Goal: Transaction & Acquisition: Purchase product/service

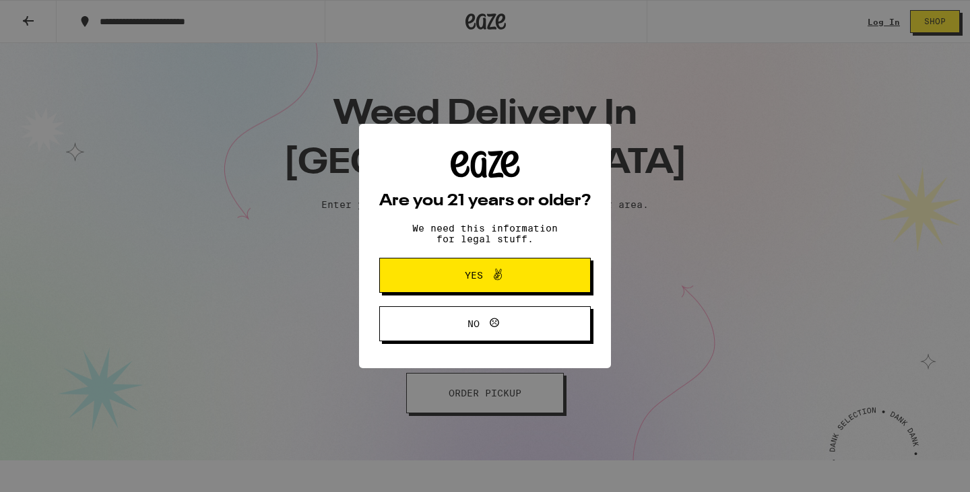
click at [397, 274] on button "Yes" at bounding box center [485, 275] width 212 height 35
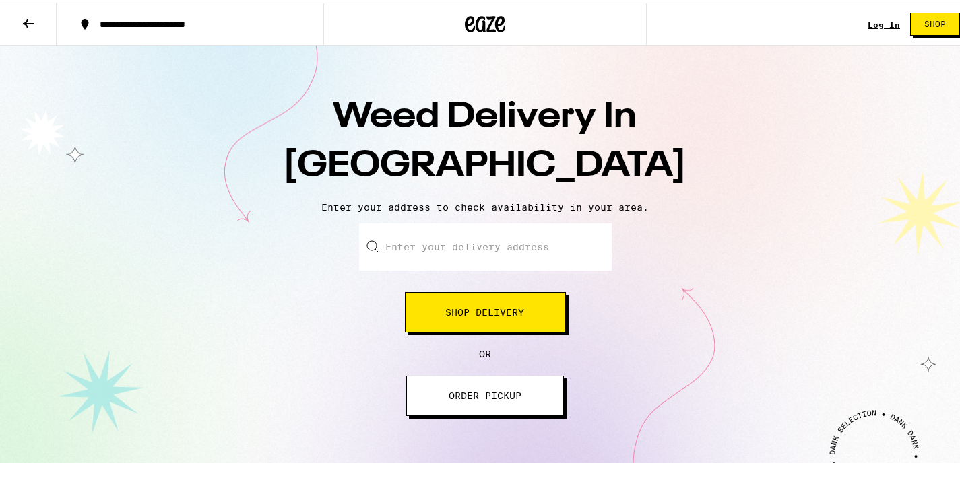
click at [452, 245] on input "Enter your delivery address" at bounding box center [485, 244] width 253 height 47
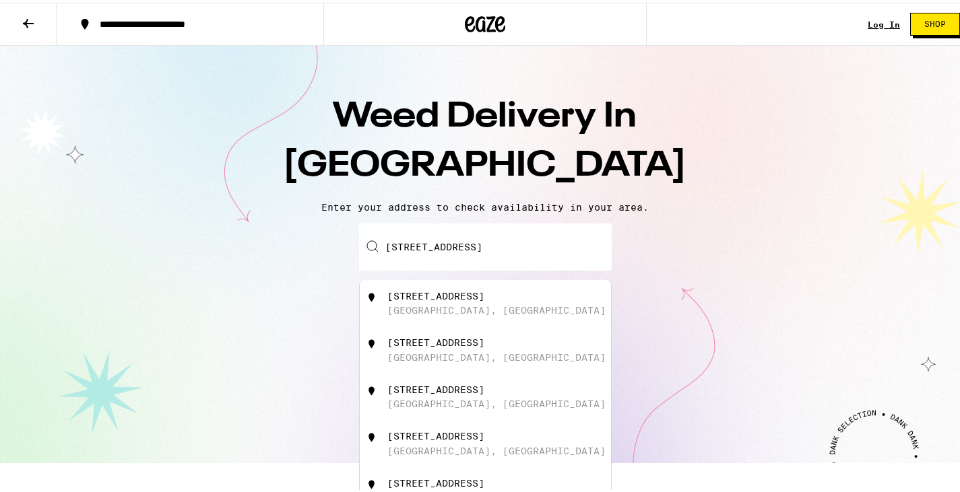
click at [426, 290] on div "[STREET_ADDRESS]" at bounding box center [435, 293] width 97 height 11
type input "[STREET_ADDRESS]"
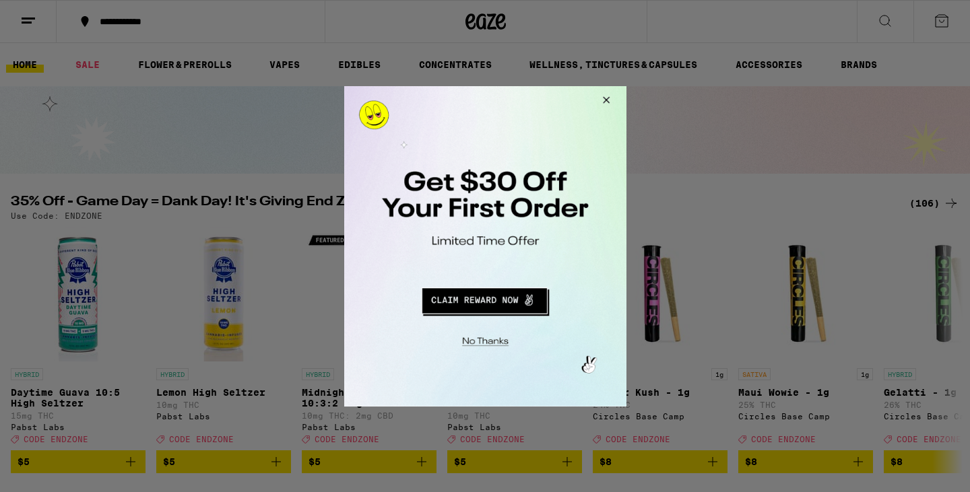
click at [470, 294] on button "Redirect to URL" at bounding box center [484, 298] width 234 height 32
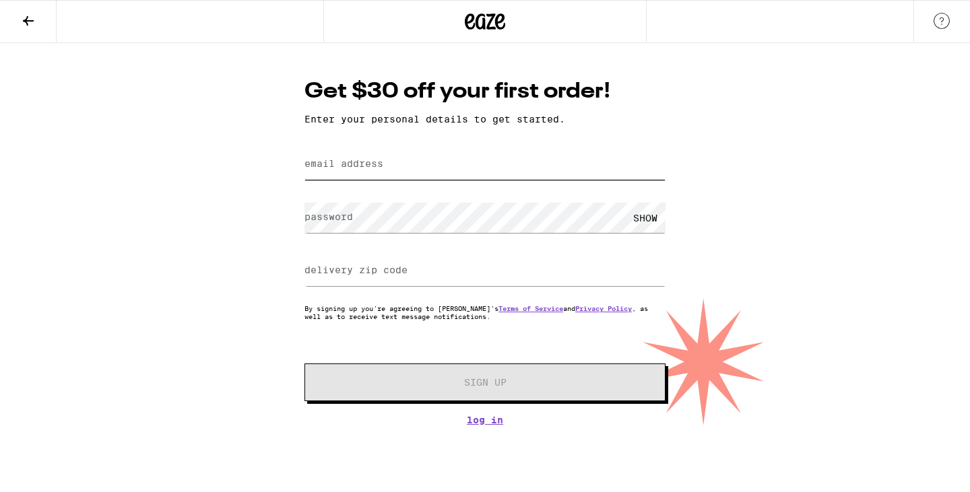
click at [369, 158] on input "email address" at bounding box center [485, 165] width 361 height 30
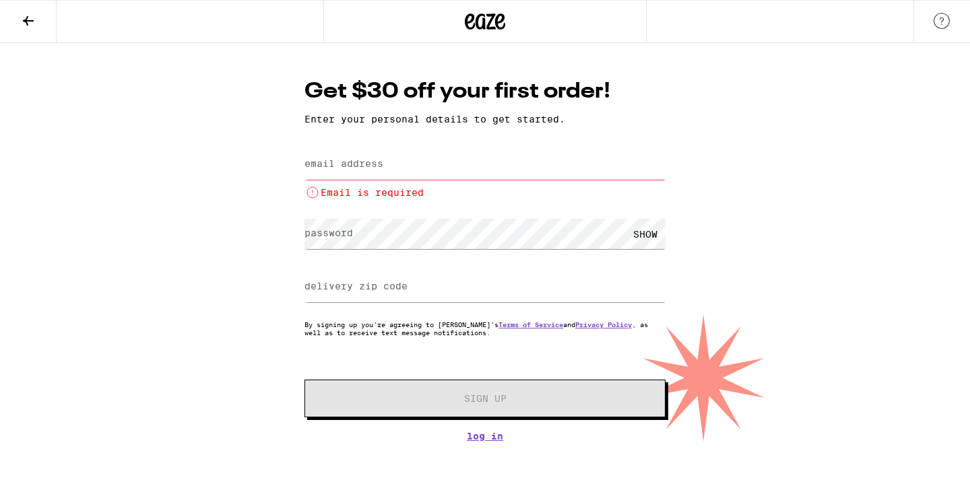
click at [253, 174] on div "Get $30 off your first order! Enter your personal details to get started. email…" at bounding box center [485, 242] width 970 height 399
click at [20, 18] on icon at bounding box center [28, 21] width 16 height 16
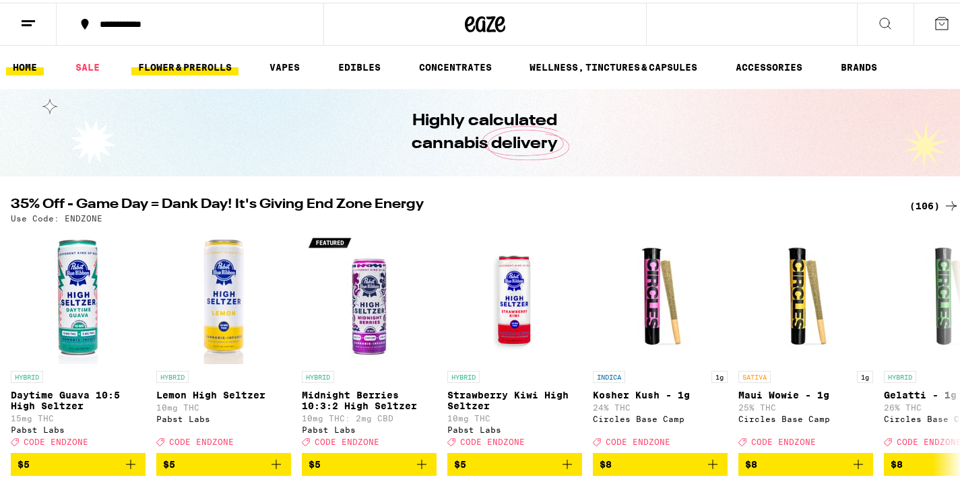
click at [209, 62] on link "FLOWER & PREROLLS" at bounding box center [184, 65] width 107 height 16
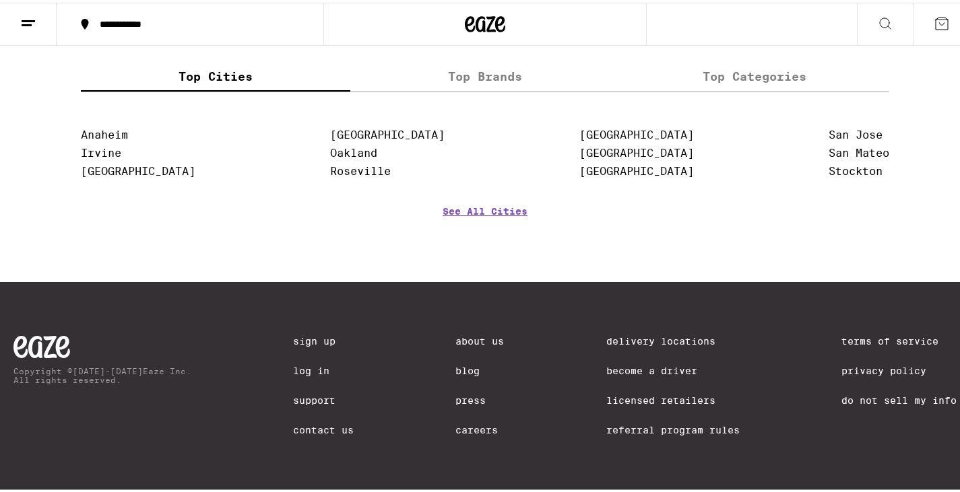
scroll to position [1046, 0]
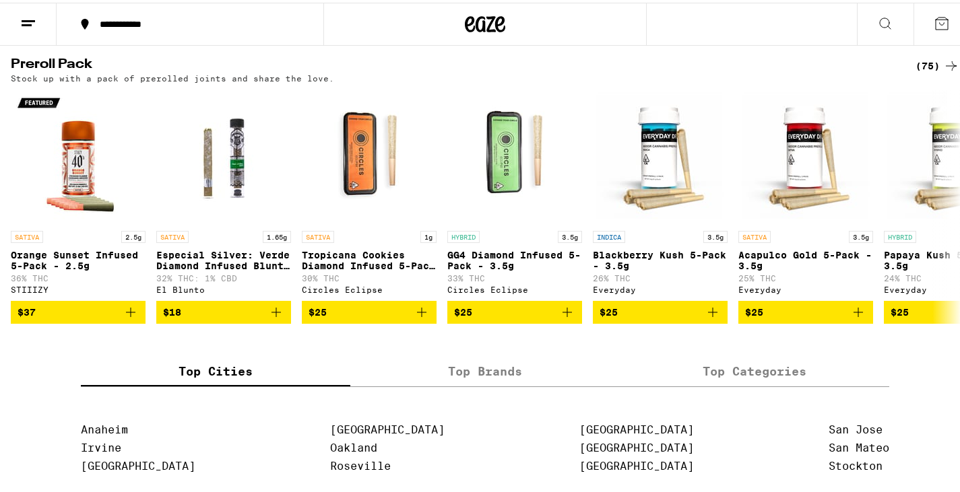
click at [468, 384] on label "Top Brands" at bounding box center [484, 369] width 269 height 29
click at [0, 0] on input "Top Brands" at bounding box center [0, 0] width 0 height 0
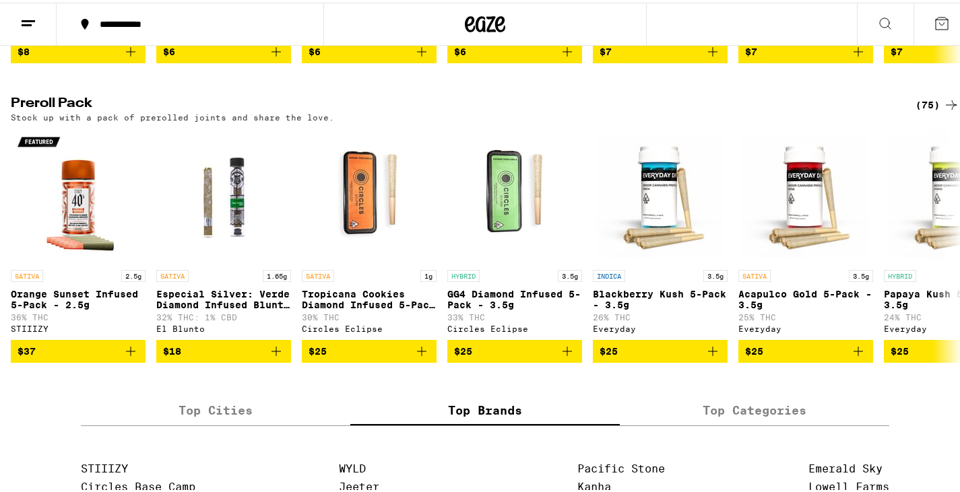
scroll to position [1078, 0]
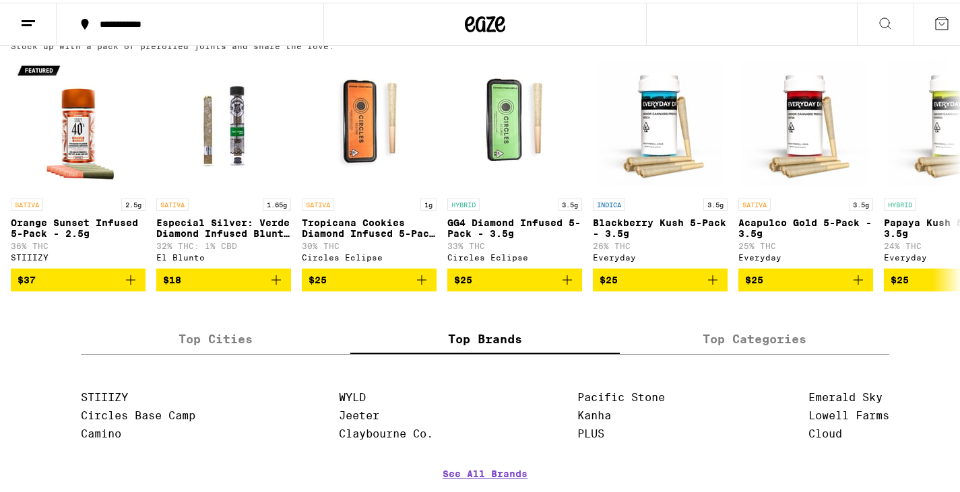
click at [916, 39] on div "(75)" at bounding box center [938, 31] width 44 height 16
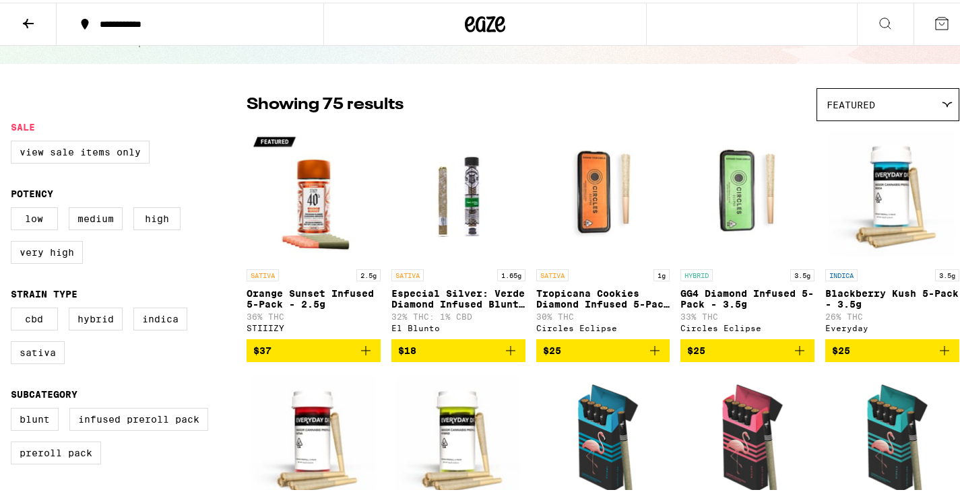
scroll to position [67, 0]
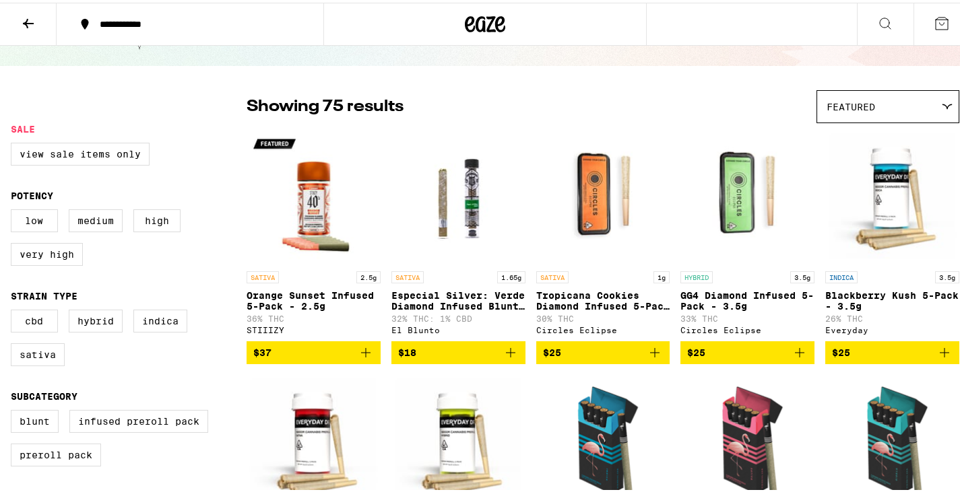
click at [914, 98] on div "Featured" at bounding box center [887, 104] width 141 height 32
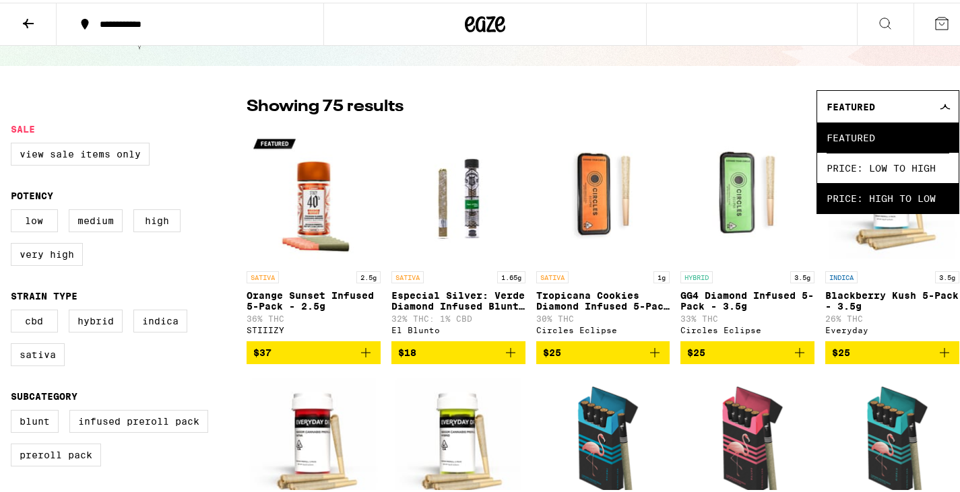
click at [870, 195] on span "Price: High to Low" at bounding box center [888, 196] width 123 height 30
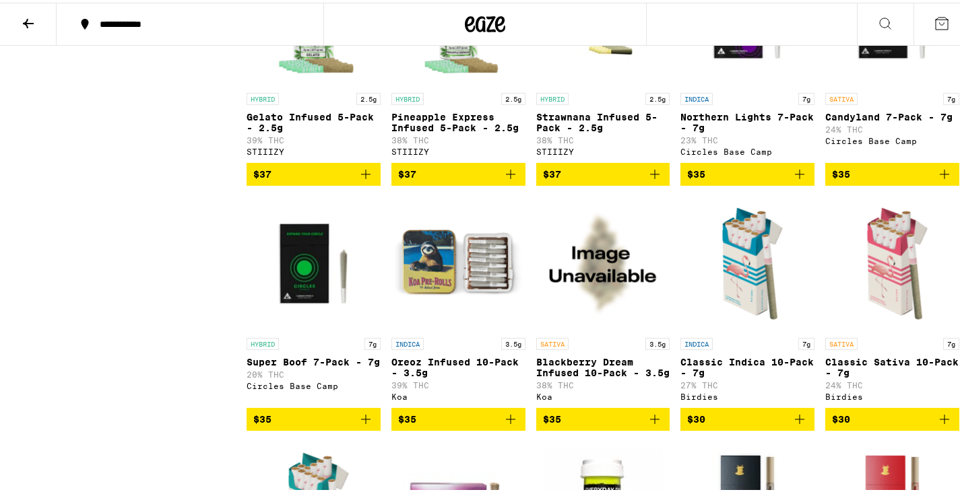
scroll to position [2830, 0]
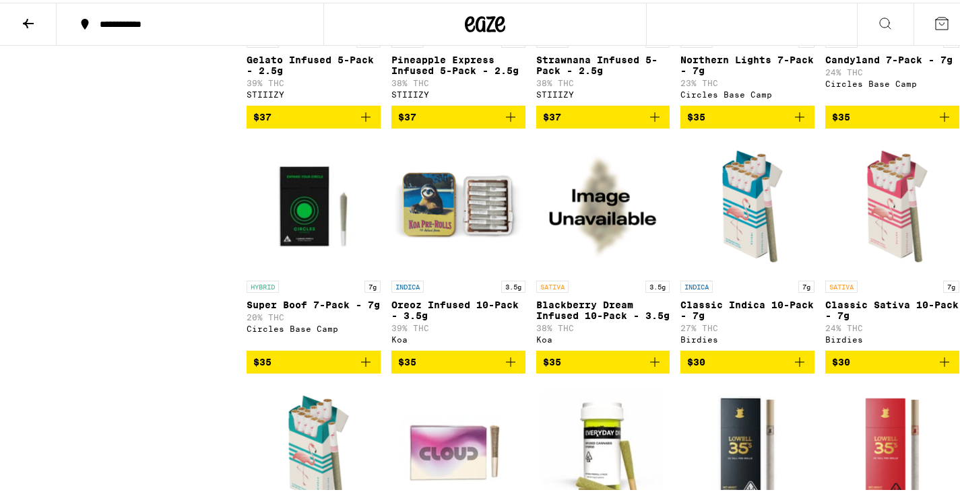
click at [453, 272] on img "Open page for Oreoz Infused 10-Pack - 3.5g from Koa" at bounding box center [458, 204] width 134 height 135
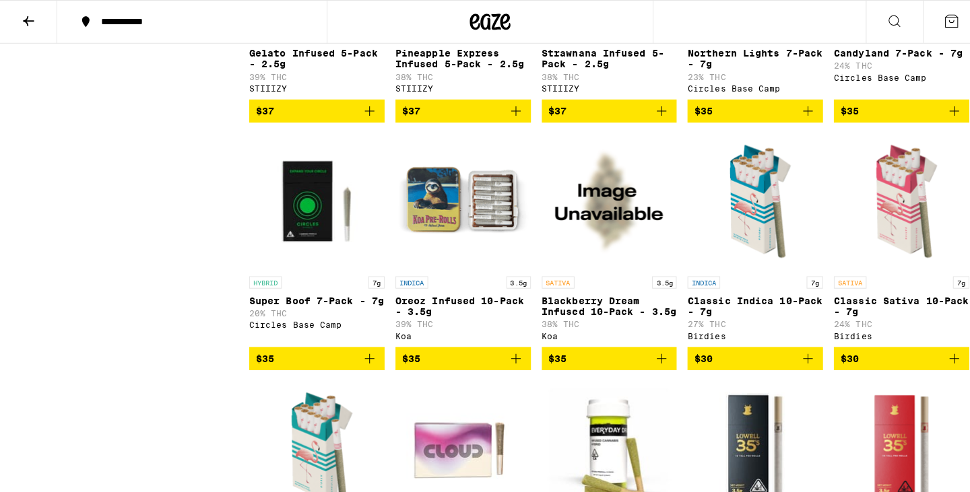
scroll to position [2830, 0]
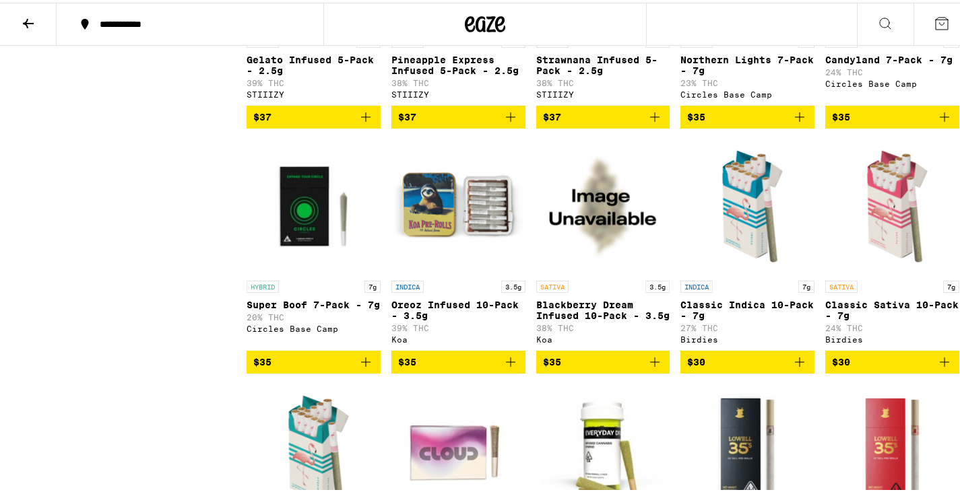
click at [433, 272] on img "Open page for Oreoz Infused 10-Pack - 3.5g from Koa" at bounding box center [458, 204] width 134 height 135
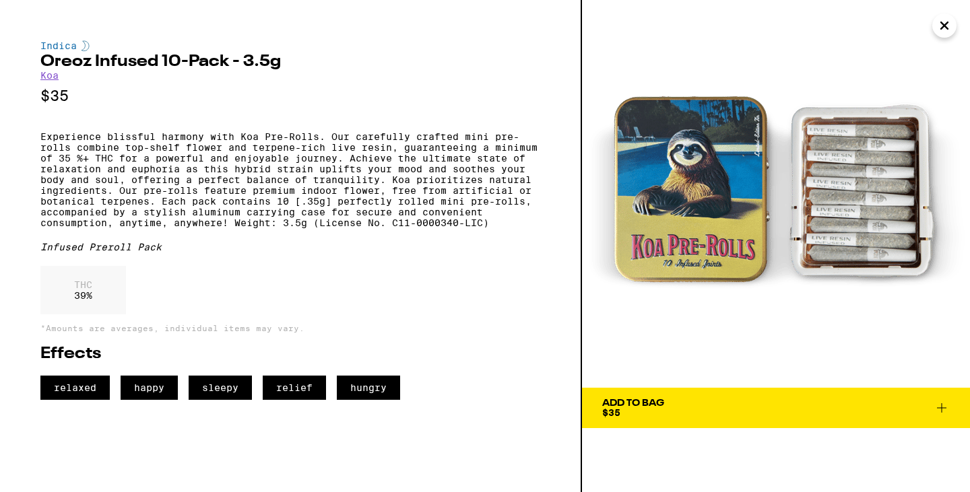
click at [675, 406] on span "Add To Bag $35" at bounding box center [776, 408] width 348 height 19
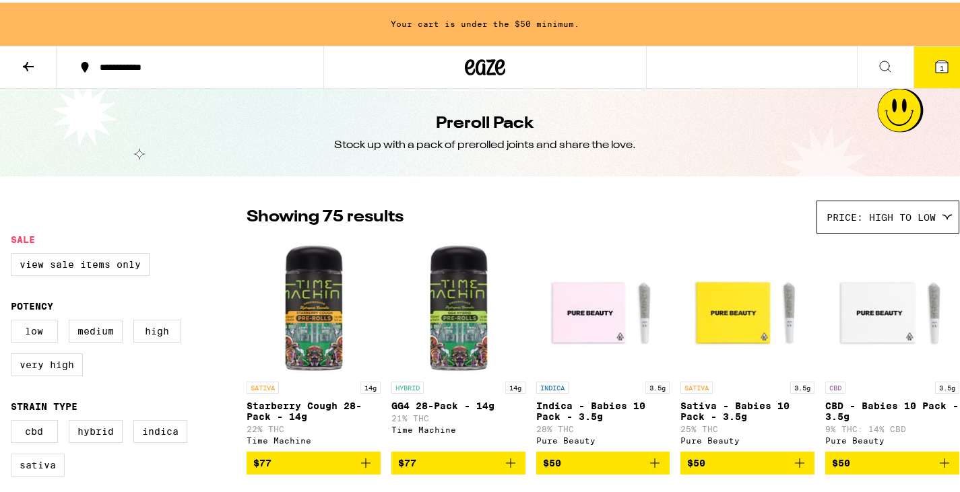
click at [868, 205] on div "Price: High to Low" at bounding box center [887, 215] width 141 height 32
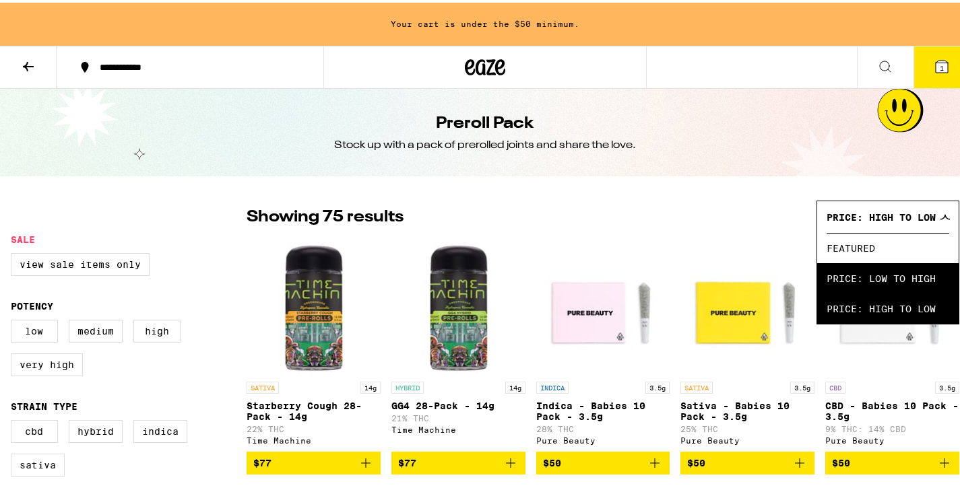
click at [860, 273] on span "Price: Low to High" at bounding box center [888, 276] width 123 height 30
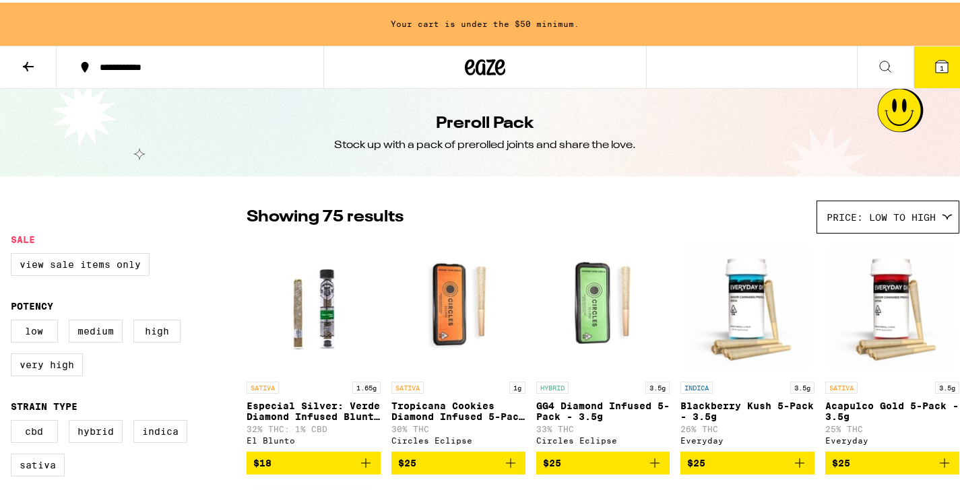
click at [12, 66] on button at bounding box center [28, 65] width 57 height 42
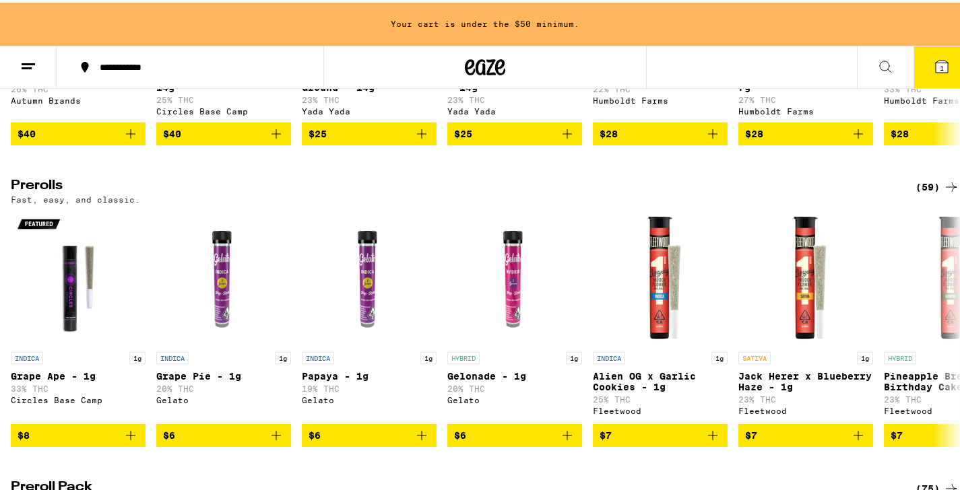
scroll to position [674, 0]
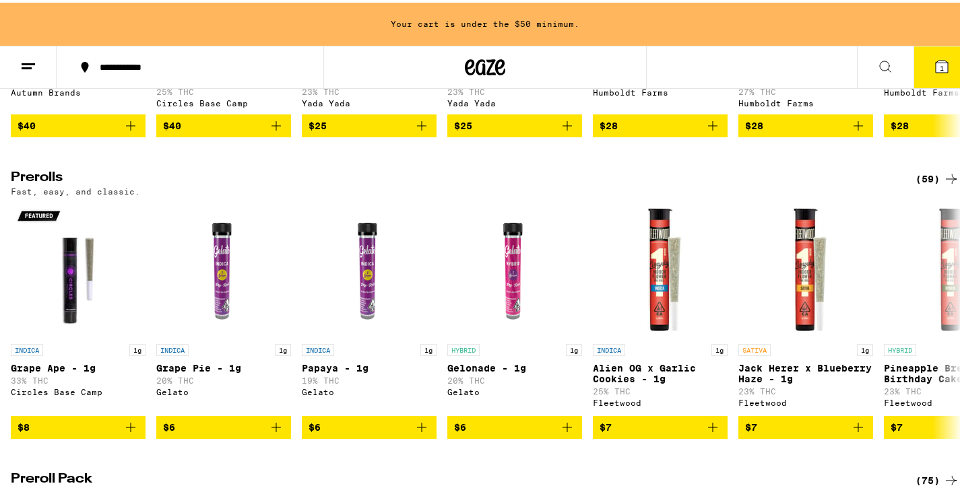
click at [916, 185] on div "(59)" at bounding box center [938, 176] width 44 height 16
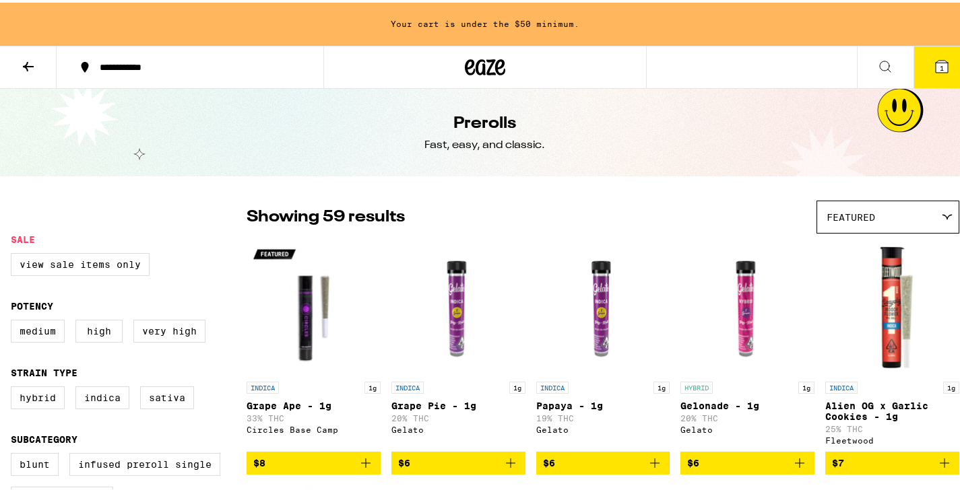
click at [901, 221] on div "Featured" at bounding box center [887, 215] width 141 height 32
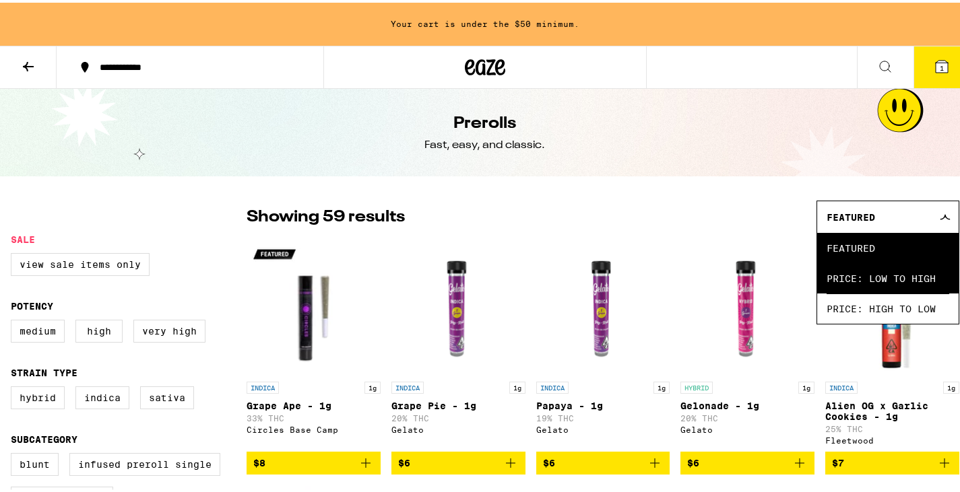
click at [844, 272] on span "Price: Low to High" at bounding box center [888, 276] width 123 height 30
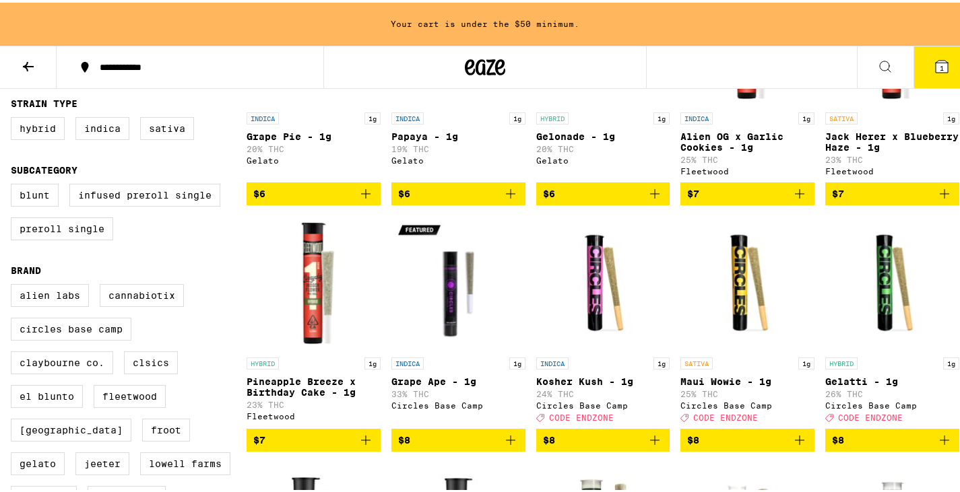
scroll to position [337, 0]
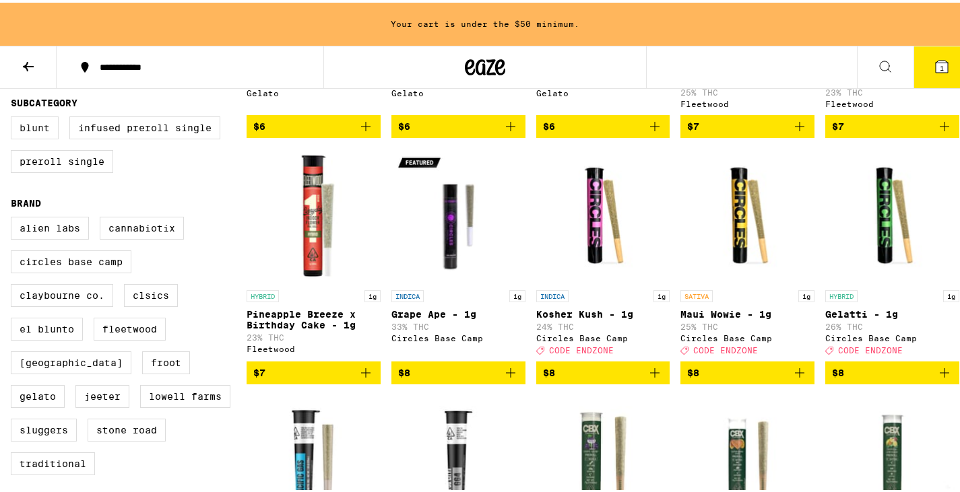
click at [51, 127] on label "Blunt" at bounding box center [35, 125] width 48 height 23
click at [14, 117] on input "Blunt" at bounding box center [13, 116] width 1 height 1
checkbox input "true"
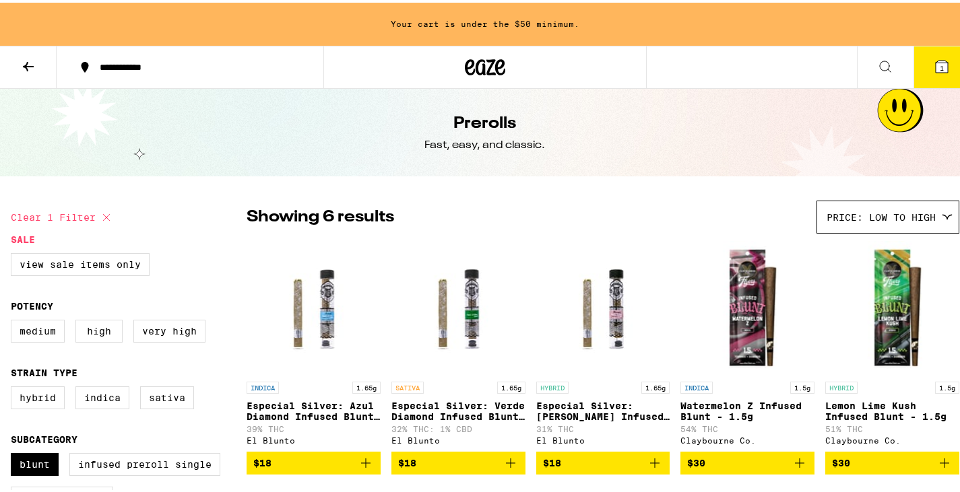
click at [30, 63] on icon at bounding box center [28, 63] width 11 height 9
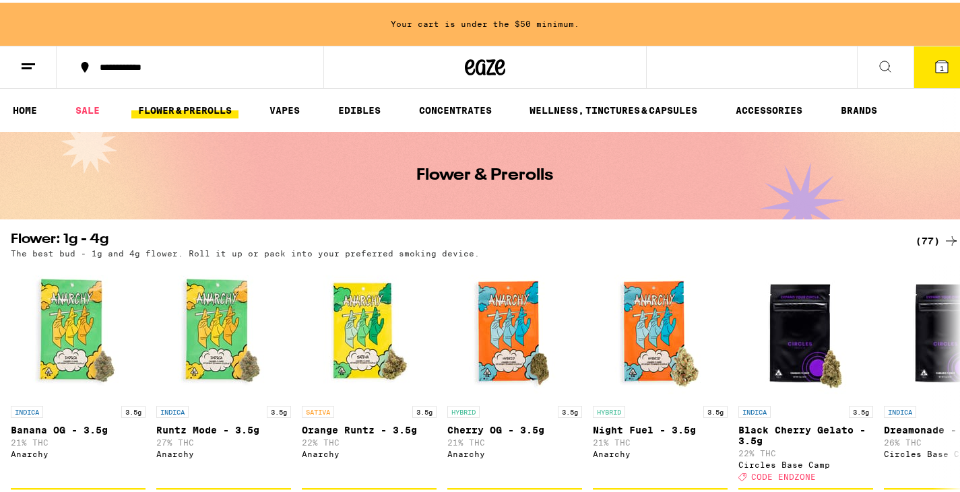
scroll to position [67, 0]
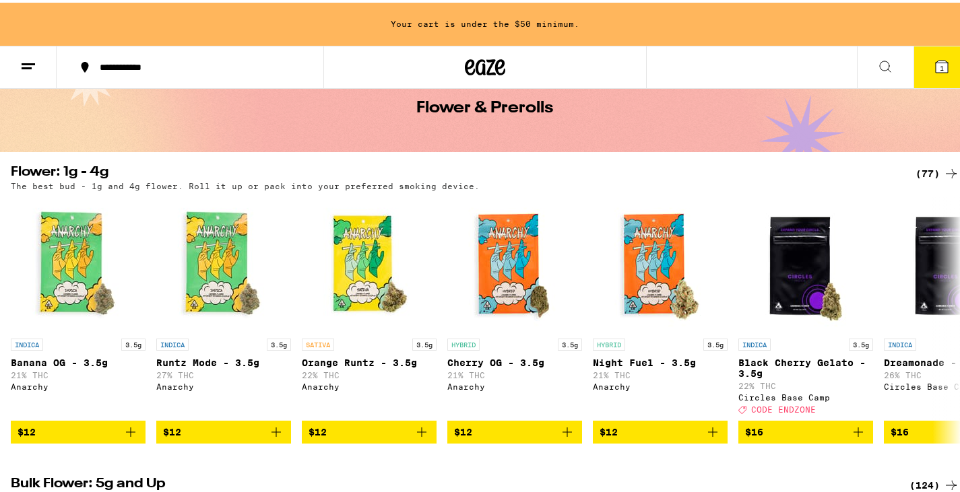
click at [928, 166] on div "(77)" at bounding box center [938, 171] width 44 height 16
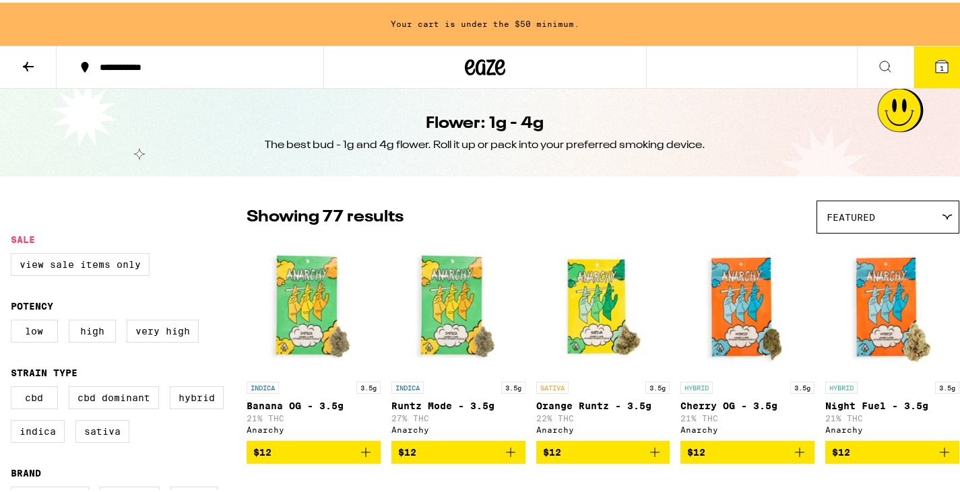
click at [867, 209] on div "Featured" at bounding box center [887, 215] width 141 height 32
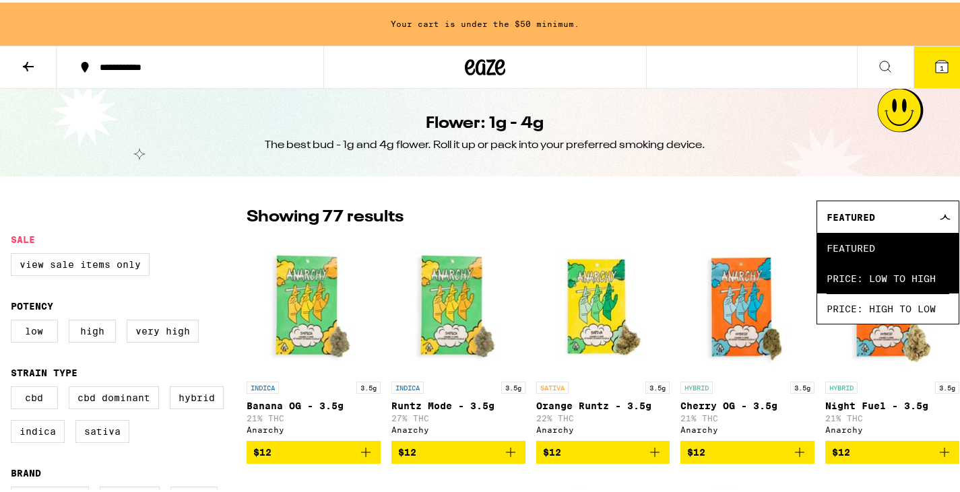
click at [827, 289] on span "Price: Low to High" at bounding box center [888, 276] width 123 height 30
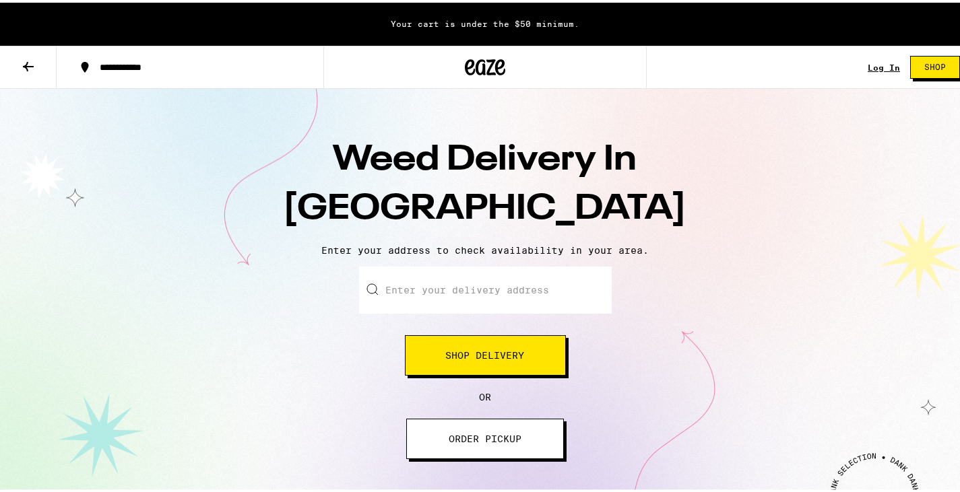
click at [466, 360] on button "Shop Delivery" at bounding box center [485, 353] width 161 height 40
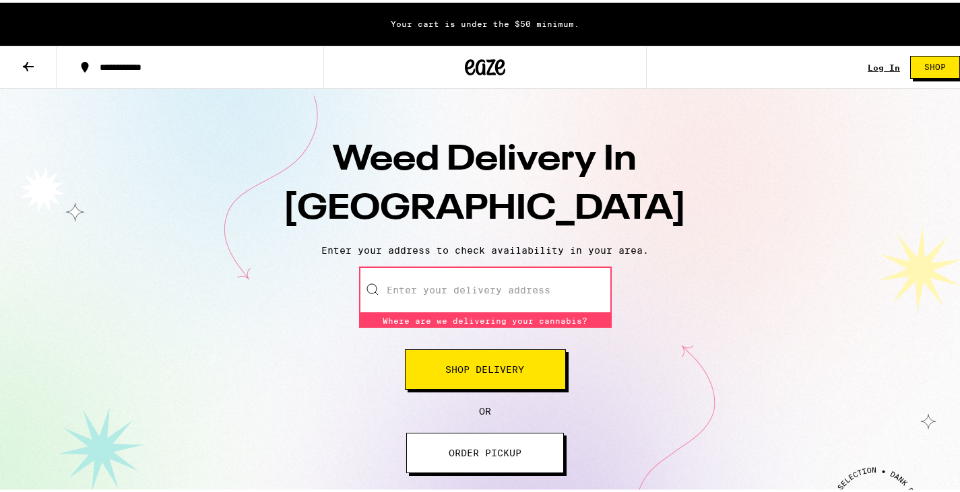
click at [430, 283] on input "Enter your delivery address" at bounding box center [485, 287] width 253 height 47
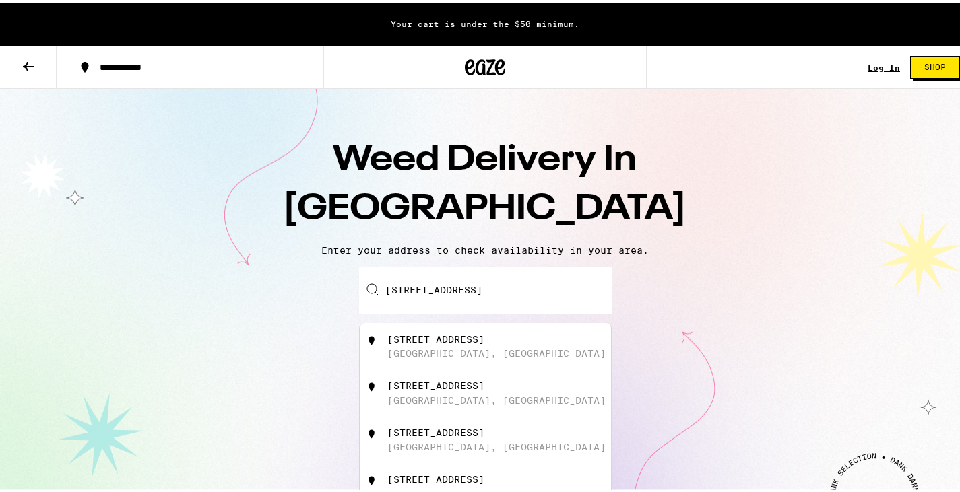
click at [437, 338] on div "[STREET_ADDRESS]" at bounding box center [435, 336] width 97 height 11
type input "[STREET_ADDRESS]"
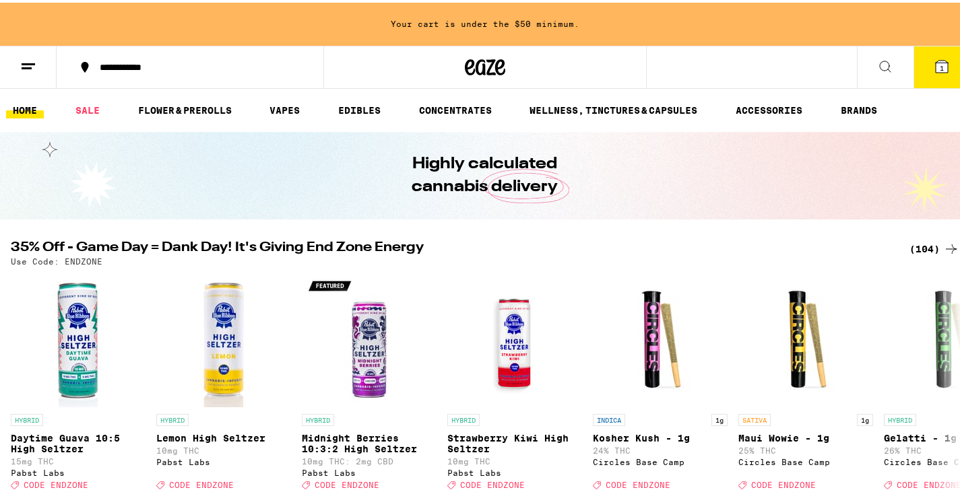
click at [935, 54] on button "1" at bounding box center [942, 65] width 57 height 42
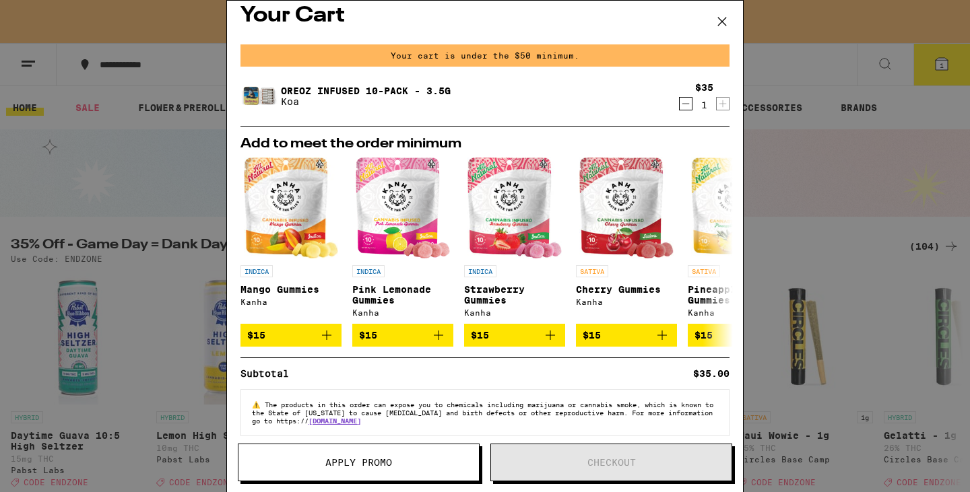
scroll to position [30, 0]
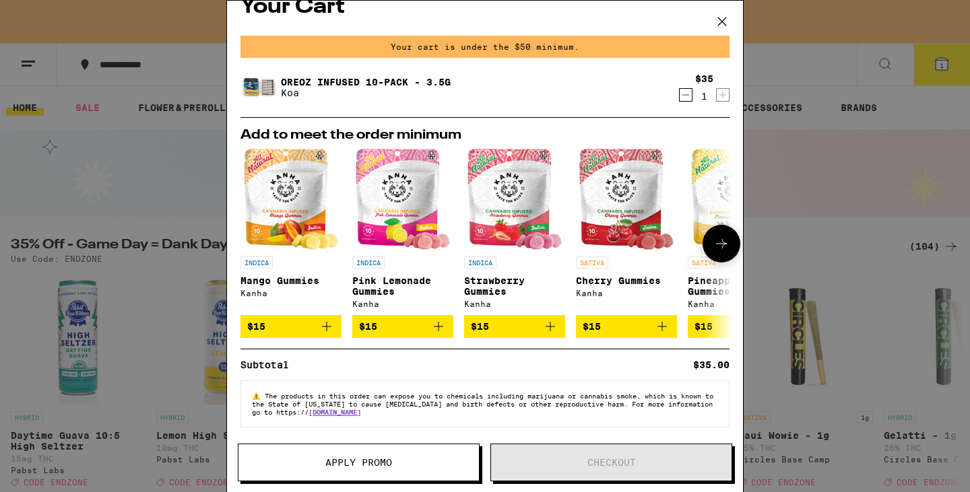
click at [713, 245] on icon at bounding box center [721, 244] width 16 height 16
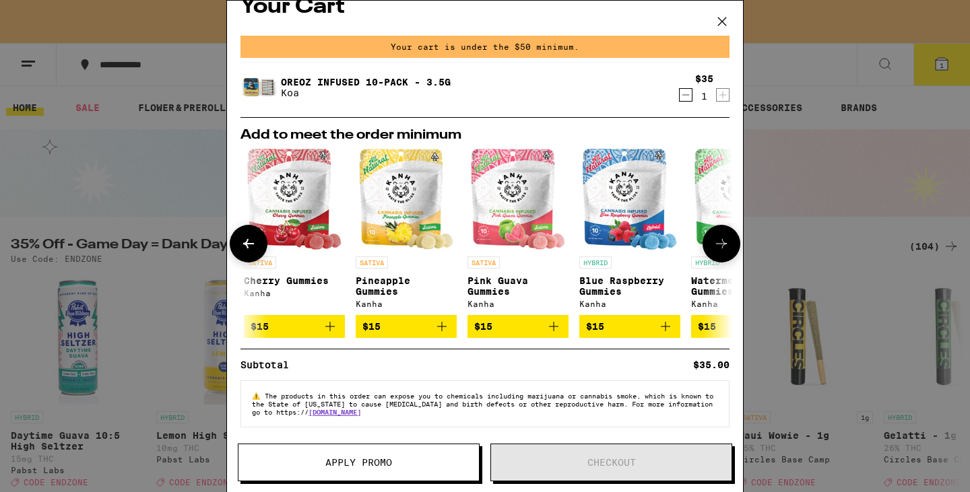
click at [713, 243] on icon at bounding box center [721, 244] width 16 height 16
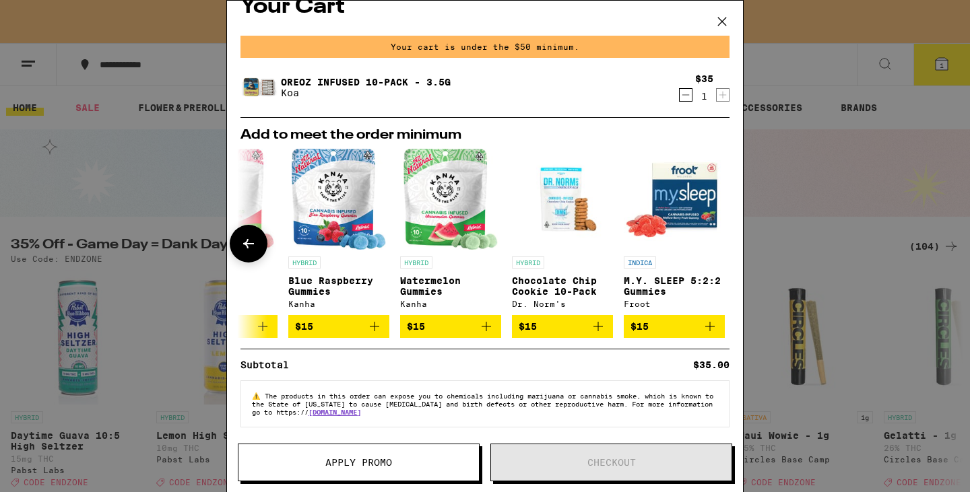
scroll to position [0, 639]
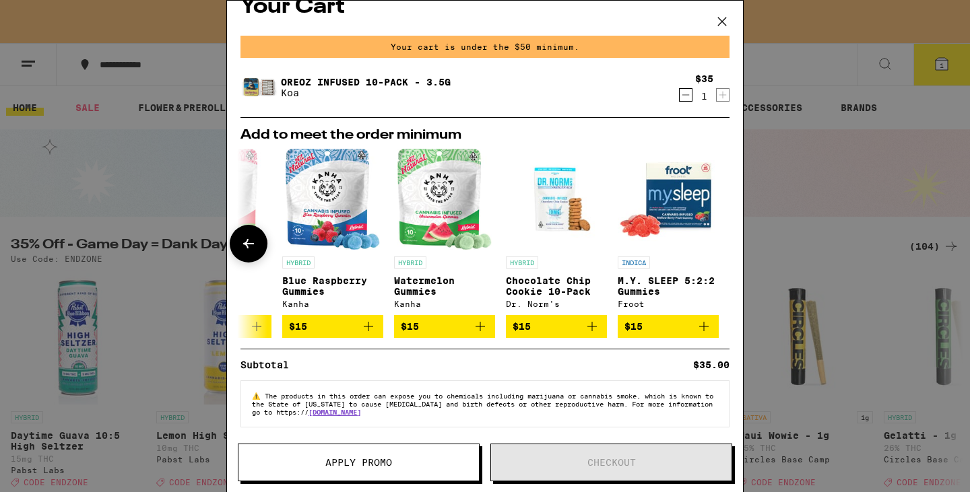
click at [705, 242] on div at bounding box center [722, 244] width 38 height 38
click at [255, 239] on icon at bounding box center [249, 244] width 16 height 16
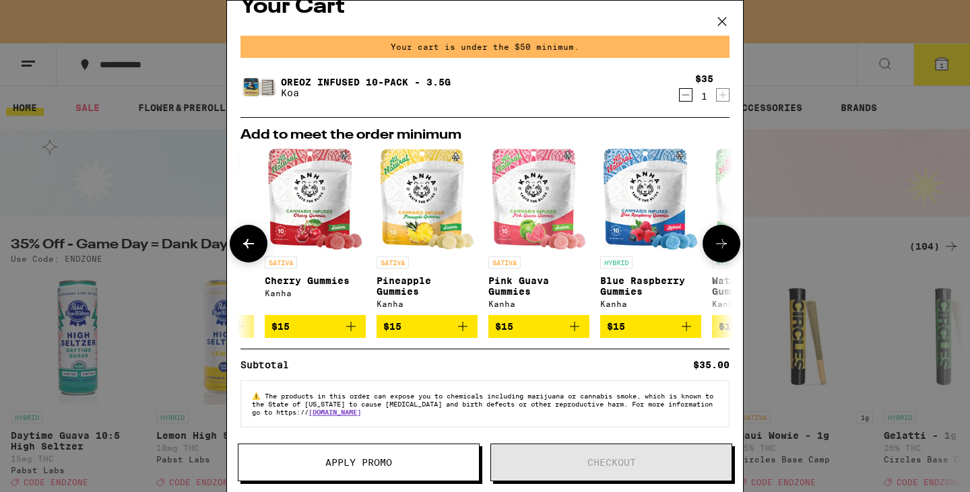
click at [255, 239] on icon at bounding box center [249, 244] width 16 height 16
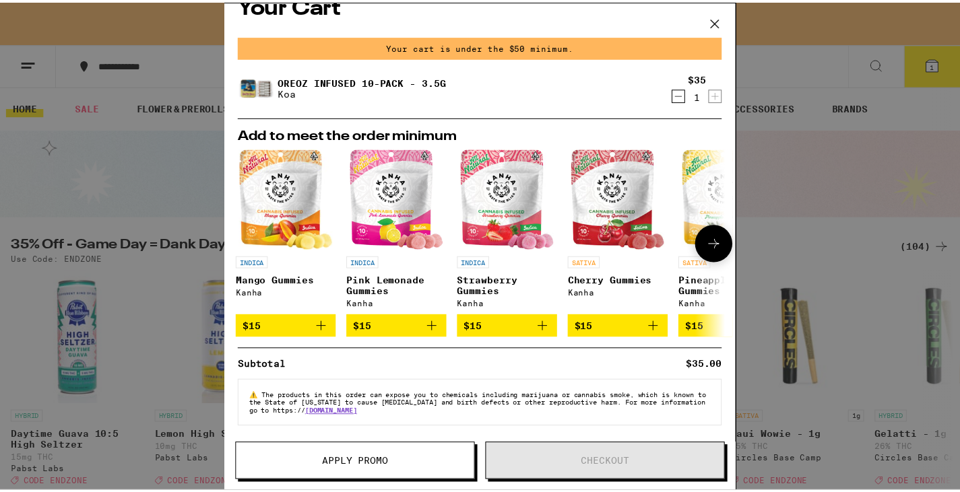
scroll to position [0, 0]
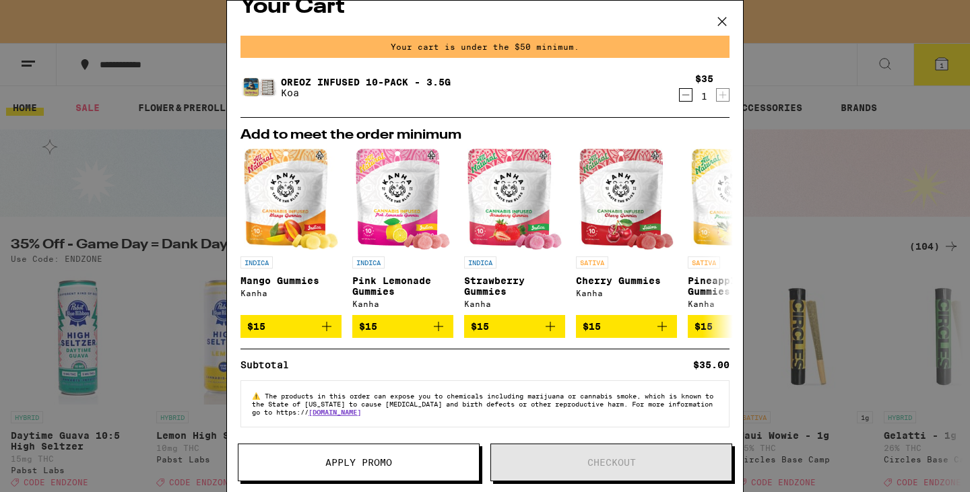
click at [552, 69] on div "Oreoz Infused 10-Pack - 3.5g Koa" at bounding box center [459, 88] width 437 height 38
click at [394, 77] on link "Oreoz Infused 10-Pack - 3.5g" at bounding box center [366, 82] width 170 height 11
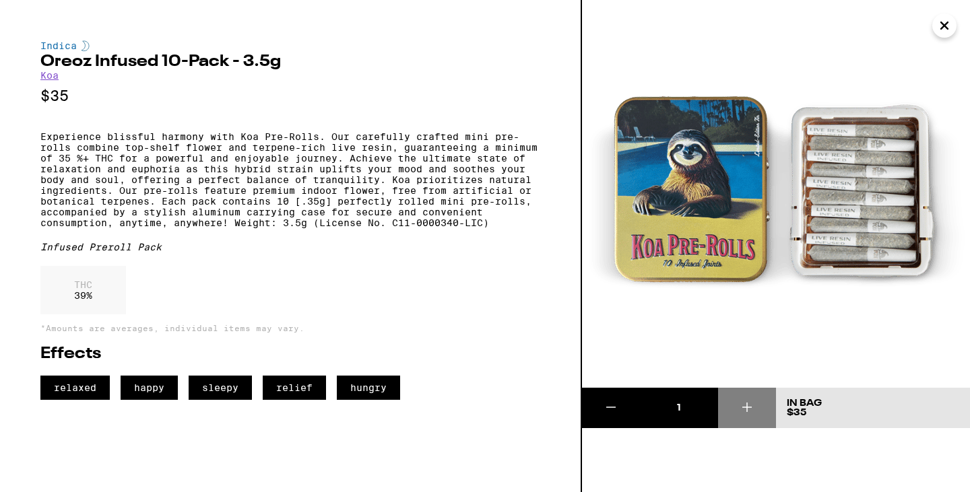
click at [938, 24] on icon "Close" at bounding box center [944, 25] width 16 height 20
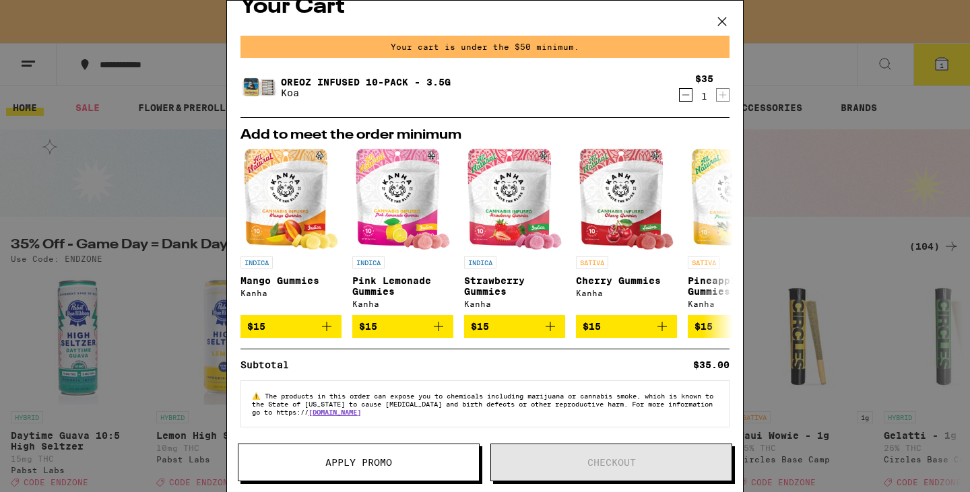
click at [724, 15] on icon at bounding box center [722, 21] width 20 height 20
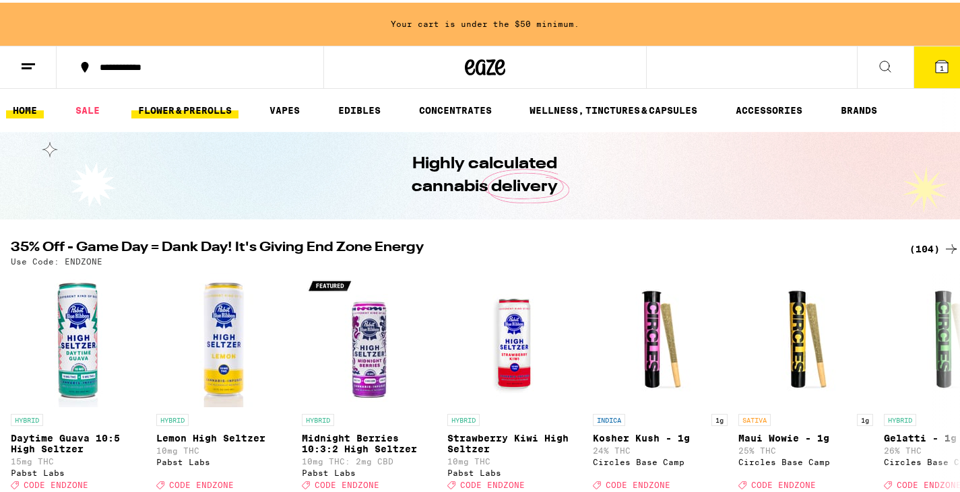
click at [202, 101] on link "FLOWER & PREROLLS" at bounding box center [184, 108] width 107 height 16
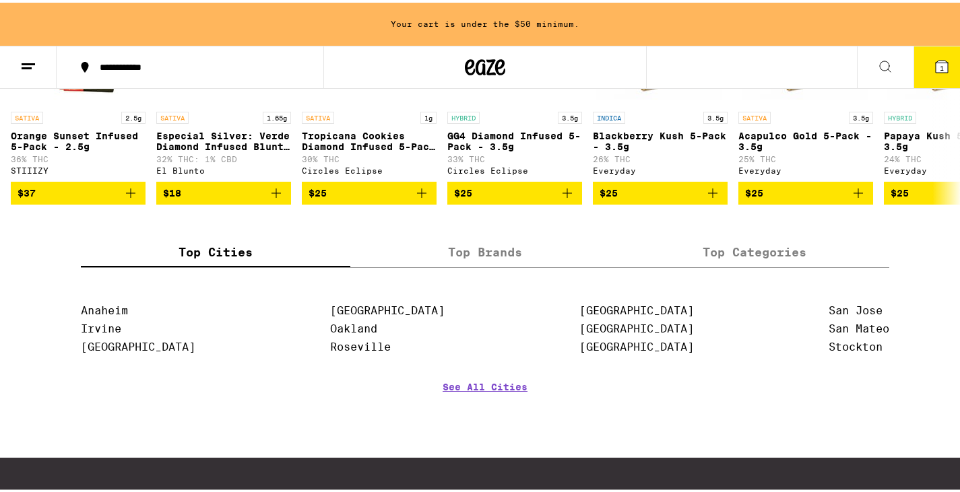
scroll to position [1078, 0]
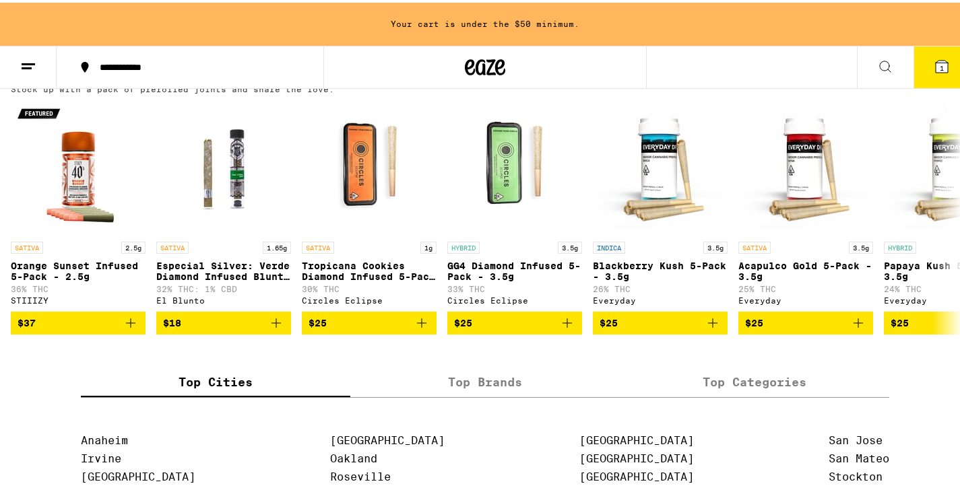
click at [916, 82] on div "(75)" at bounding box center [938, 74] width 44 height 16
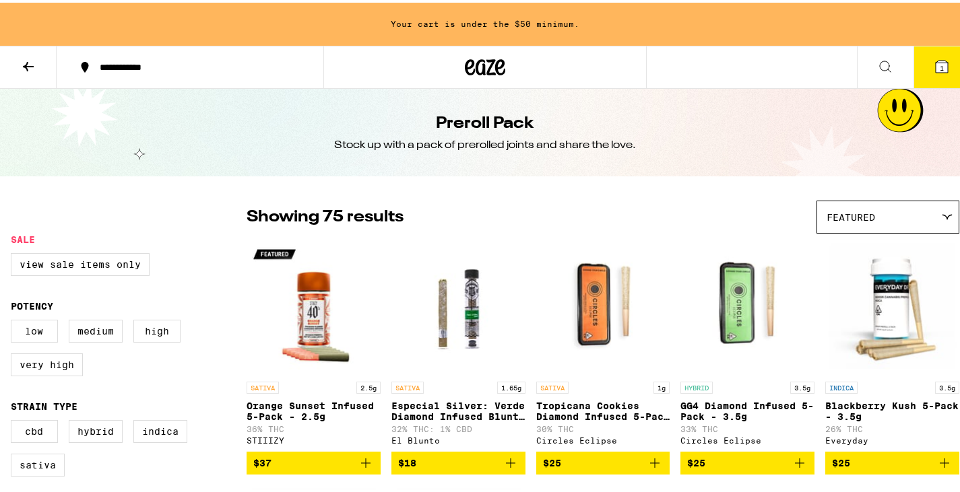
click at [905, 208] on div "Featured" at bounding box center [887, 215] width 141 height 32
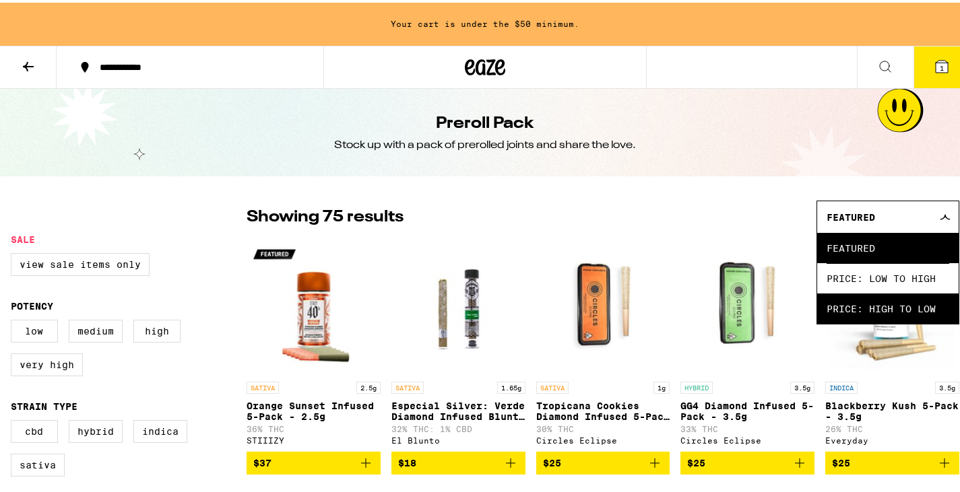
click at [839, 303] on span "Price: High to Low" at bounding box center [888, 306] width 123 height 30
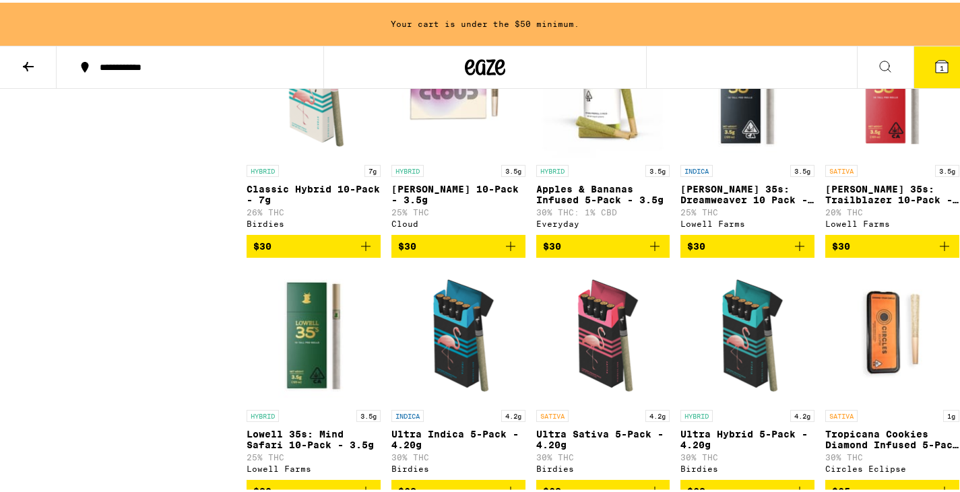
scroll to position [2897, 0]
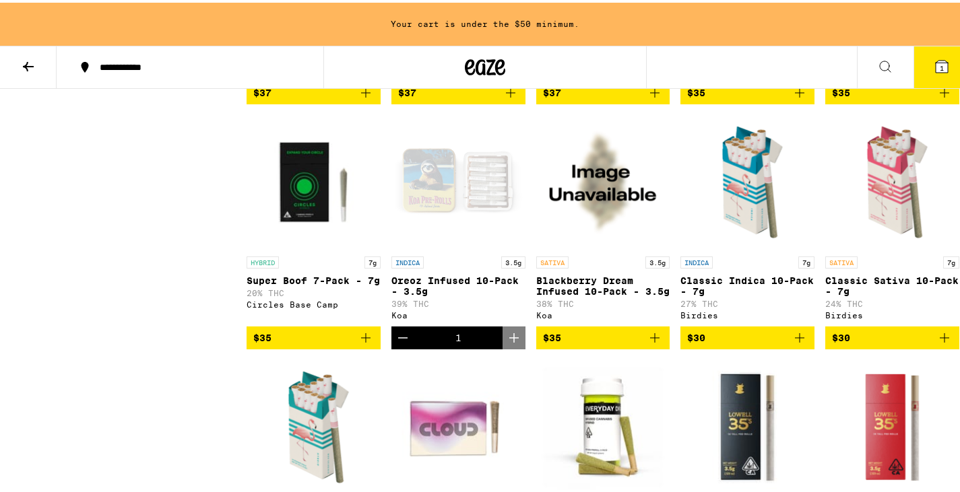
click at [654, 344] on icon "Add to bag" at bounding box center [655, 335] width 16 height 16
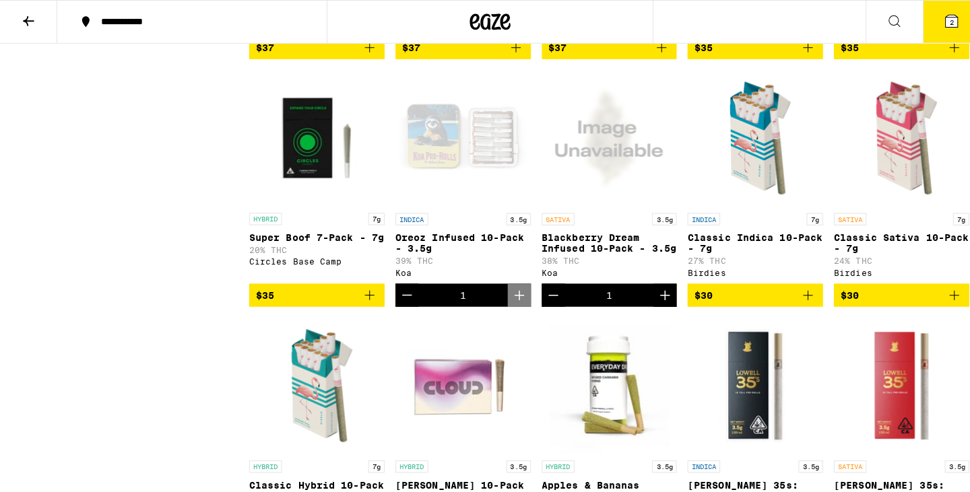
scroll to position [2854, 0]
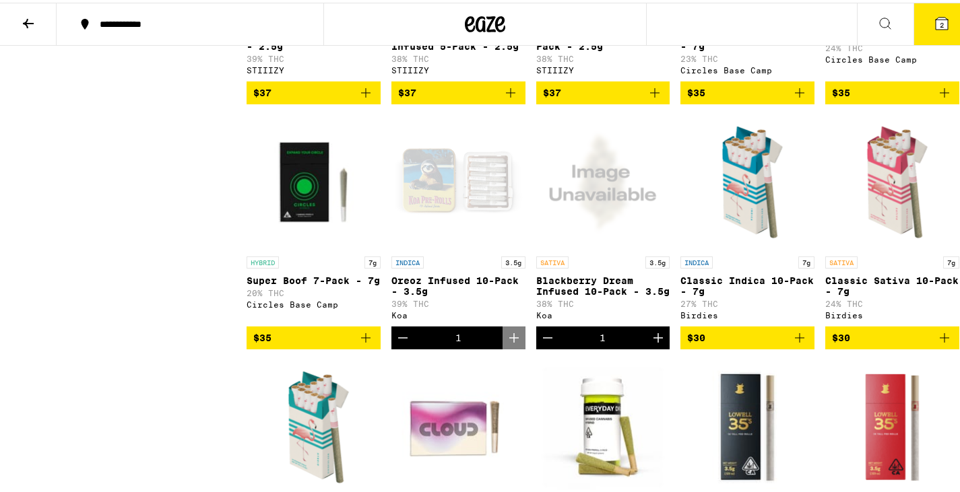
click at [940, 13] on button "2" at bounding box center [942, 22] width 57 height 42
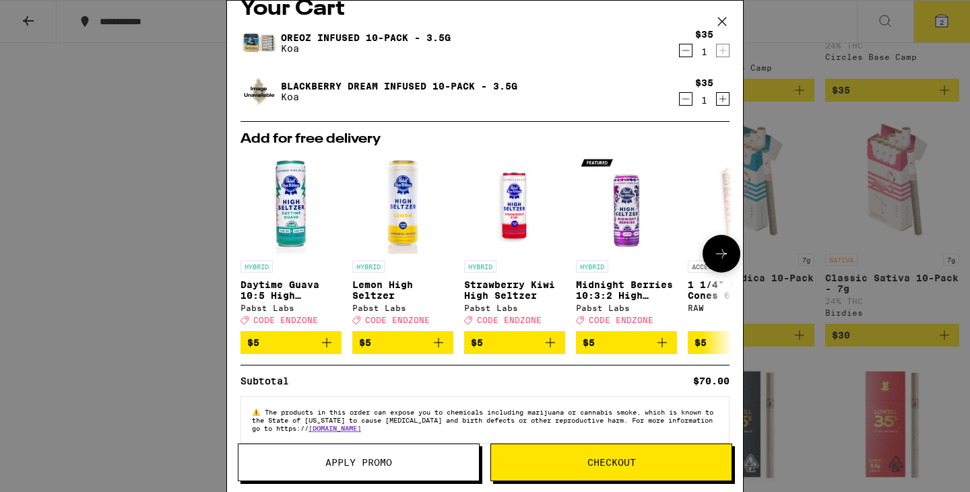
scroll to position [46, 0]
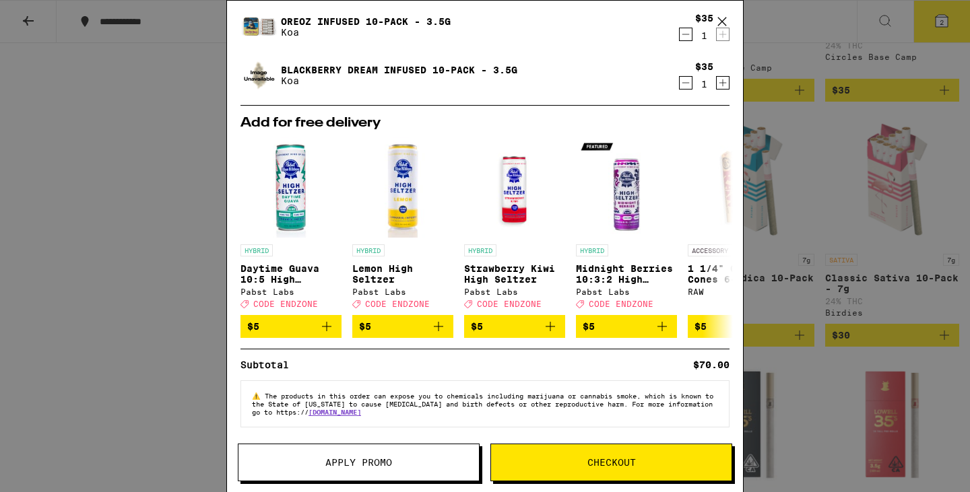
click at [540, 472] on button "Checkout" at bounding box center [611, 463] width 242 height 38
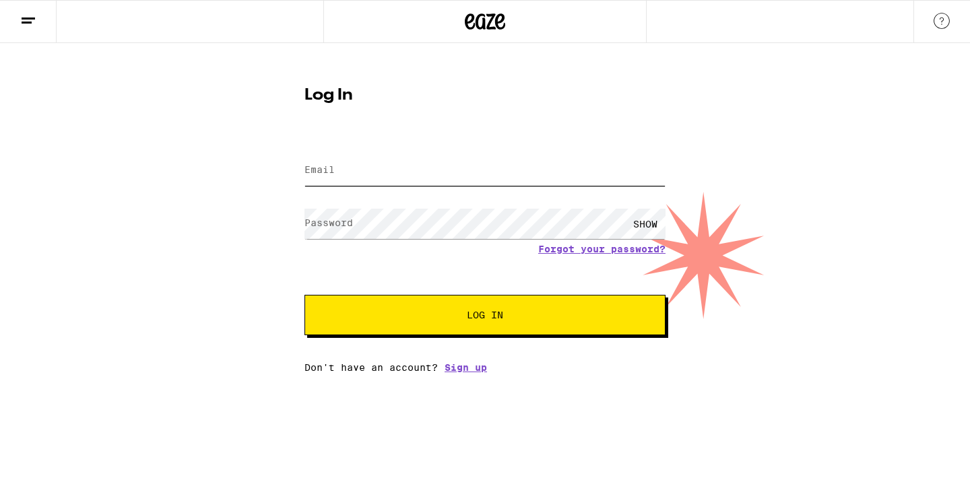
click at [375, 175] on input "Email" at bounding box center [485, 171] width 361 height 30
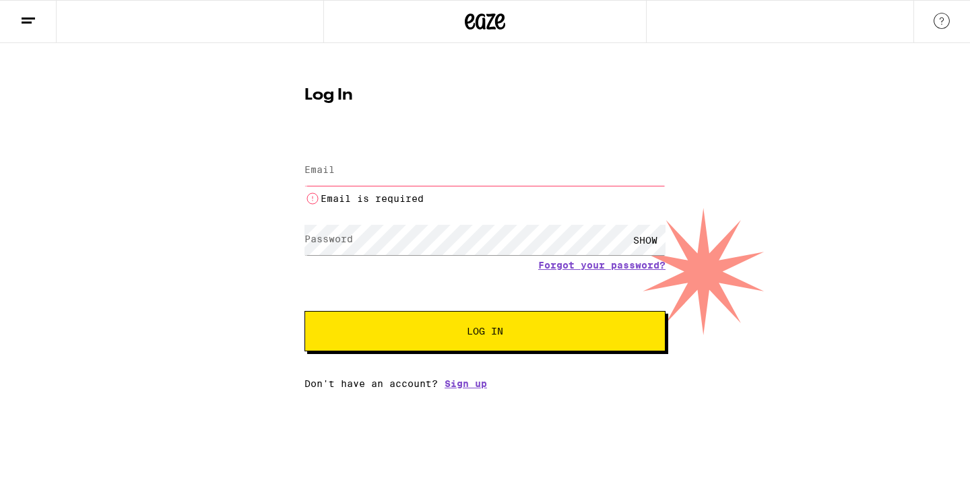
click at [174, 174] on div "Log In Email Email Email is required Password Password SHOW Forgot your passwor…" at bounding box center [485, 216] width 970 height 346
click at [953, 22] on link at bounding box center [942, 22] width 57 height 42
click at [32, 20] on icon at bounding box center [28, 21] width 16 height 16
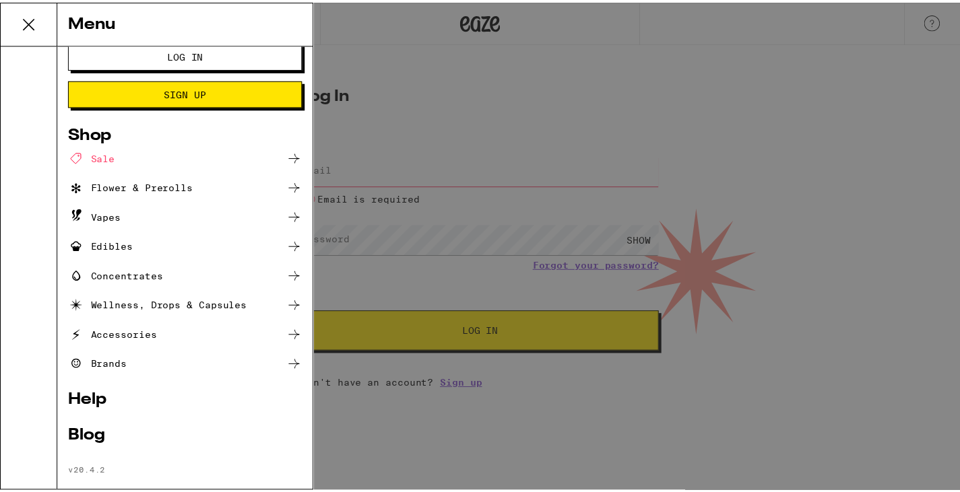
scroll to position [36, 0]
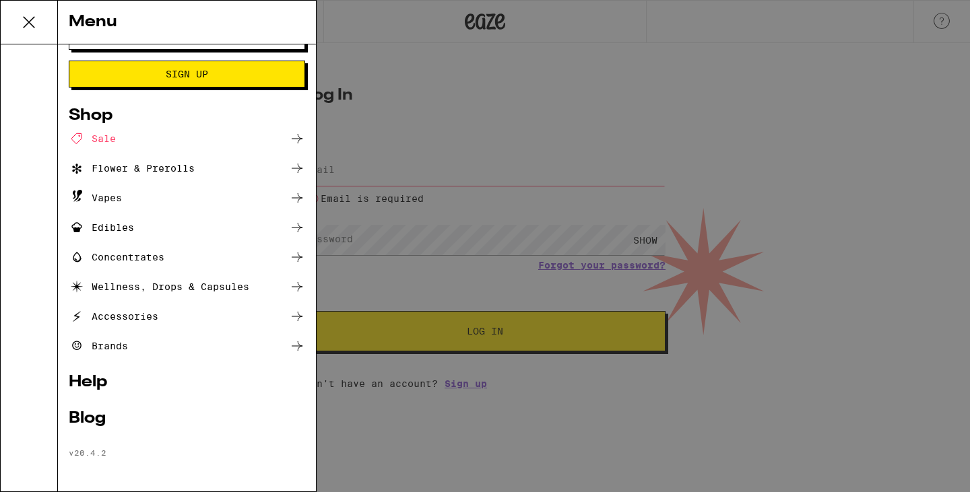
click at [77, 385] on link "Help" at bounding box center [187, 383] width 236 height 16
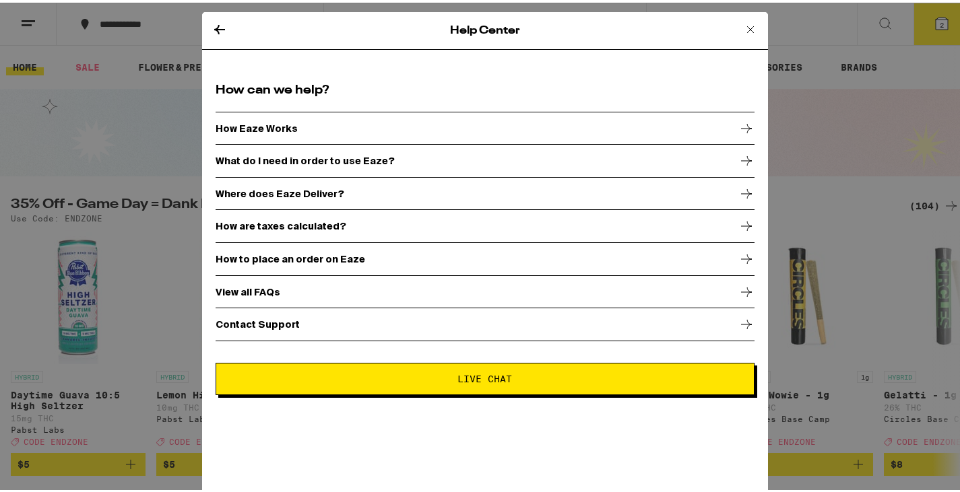
click at [738, 284] on icon at bounding box center [746, 290] width 16 height 16
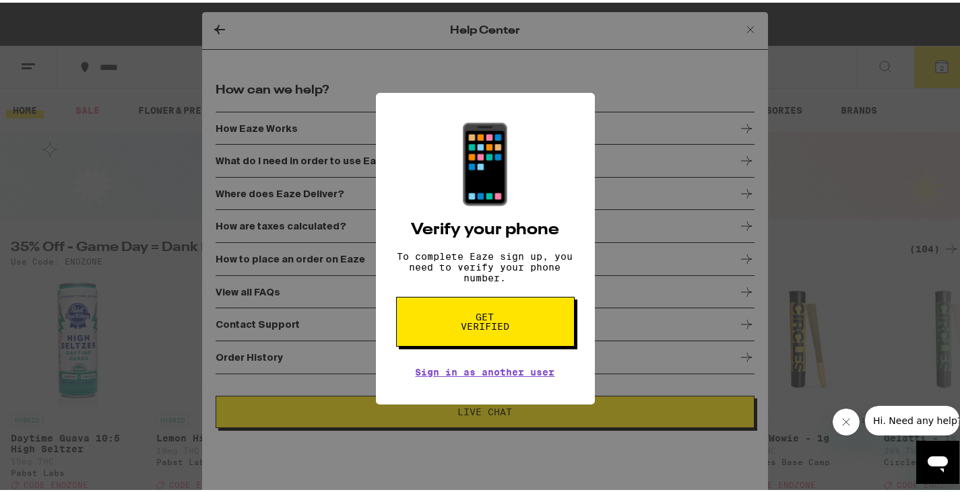
click at [631, 47] on div "📱 Verify your phone To complete Eaze sign up, you need to verify your phone num…" at bounding box center [485, 246] width 970 height 492
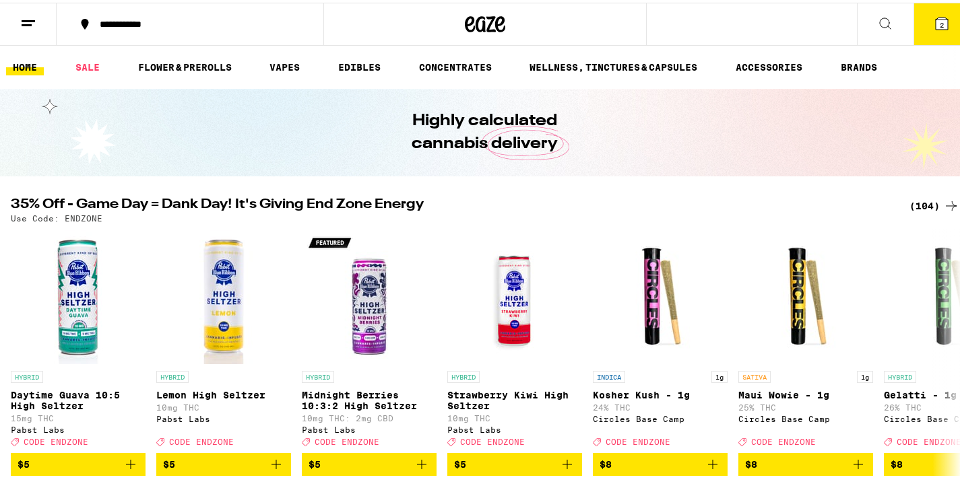
click at [920, 26] on button "2" at bounding box center [942, 22] width 57 height 42
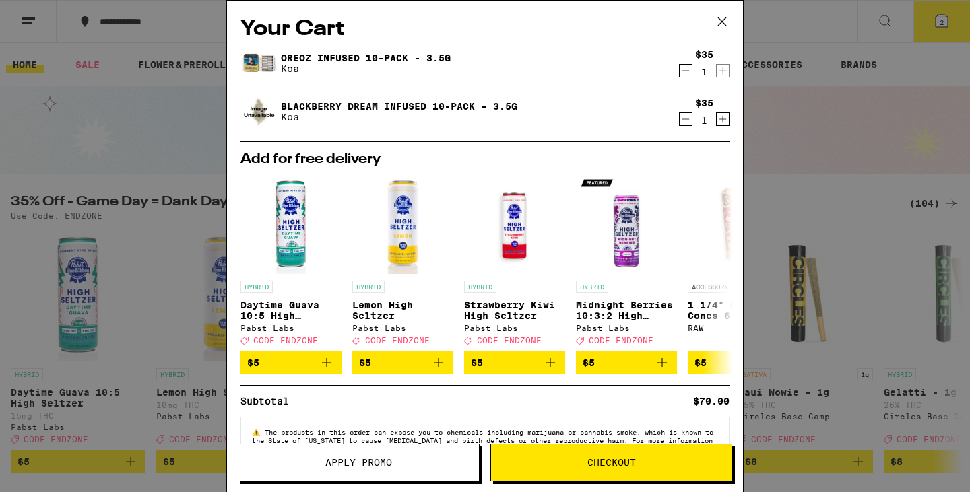
click at [546, 458] on span "Checkout" at bounding box center [611, 462] width 241 height 9
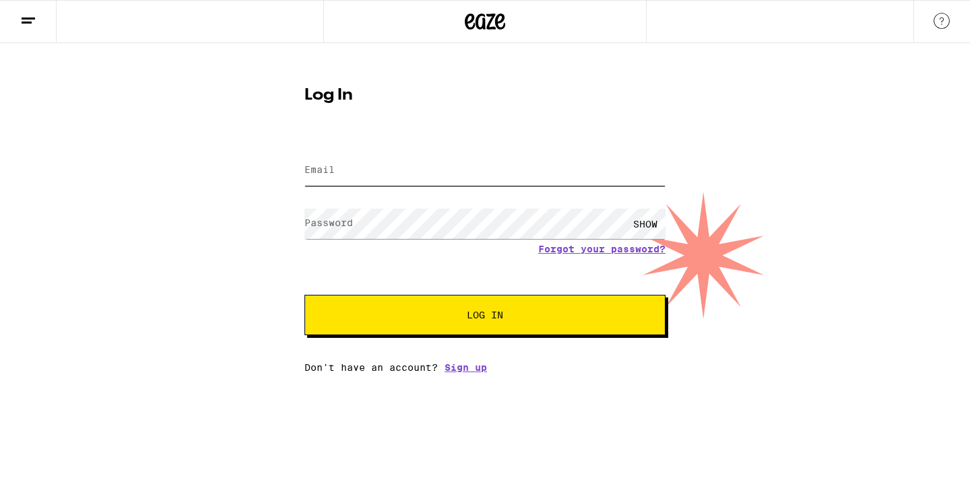
click at [344, 184] on input "Email" at bounding box center [485, 171] width 361 height 30
click at [203, 214] on div "Log In Email Email Password Password SHOW Forgot your password? Log In Don't ha…" at bounding box center [485, 208] width 970 height 330
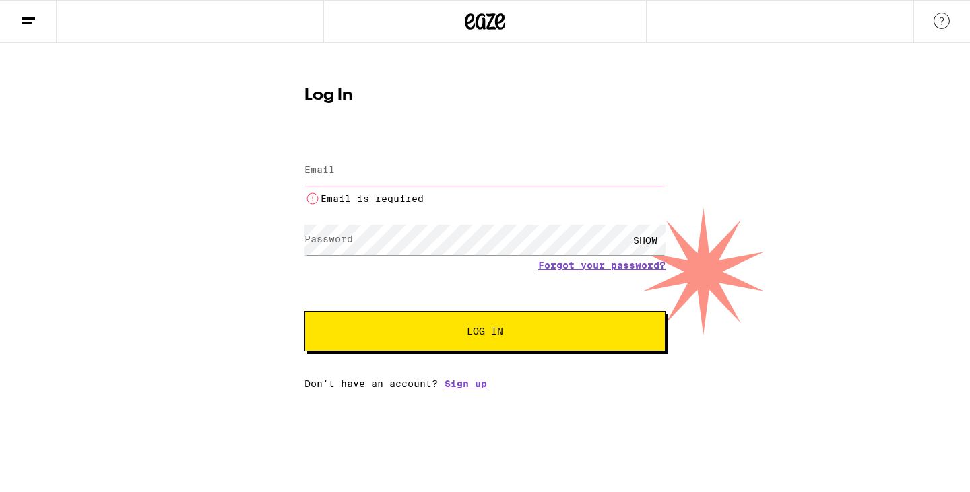
click at [336, 183] on input "Email" at bounding box center [485, 171] width 361 height 30
type input "cpallen1318@gmail.com"
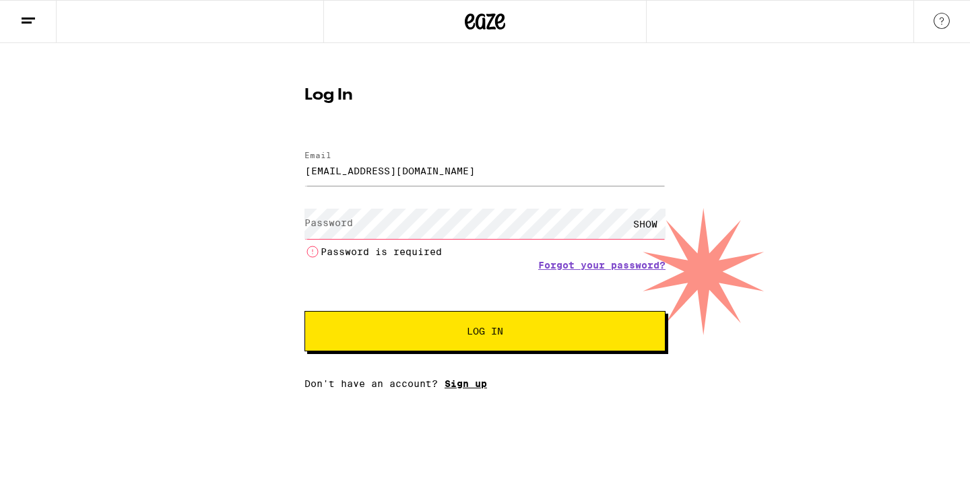
click at [474, 367] on div "Email Email cpallen1318@gmail.com Password Password SHOW Password is required F…" at bounding box center [485, 263] width 361 height 252
click at [460, 387] on link "Sign up" at bounding box center [466, 384] width 42 height 11
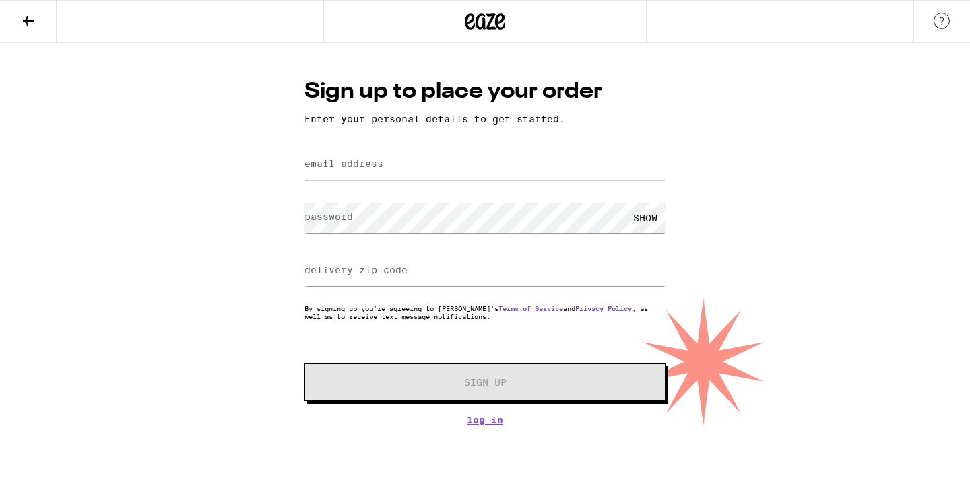
click at [359, 156] on input "email address" at bounding box center [485, 165] width 361 height 30
type input "cpallen1318@gmail.com"
type input "92116"
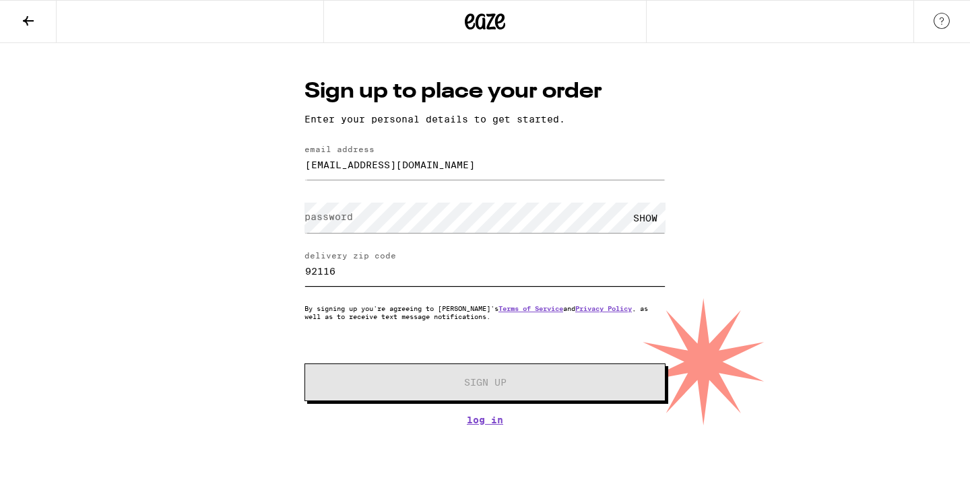
click at [349, 275] on input "92116" at bounding box center [485, 271] width 361 height 30
click at [336, 219] on label "password" at bounding box center [329, 217] width 49 height 11
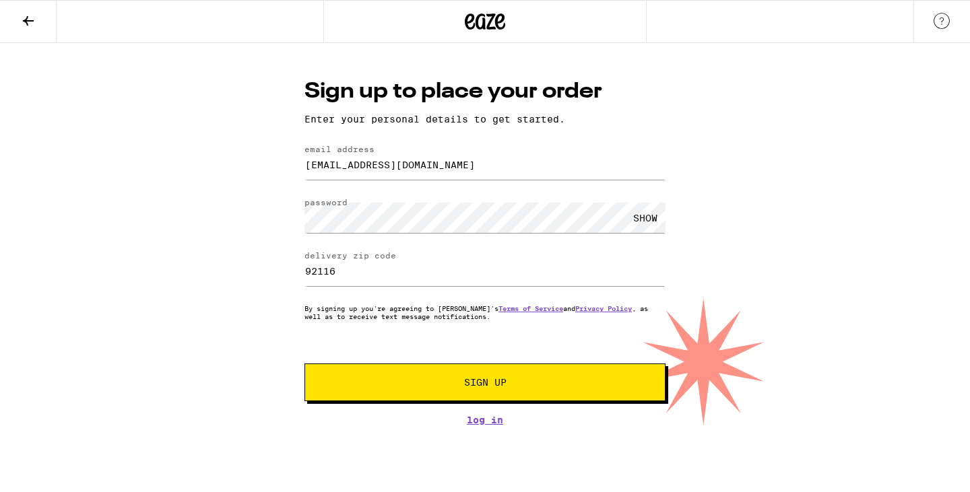
click at [654, 200] on div "SHOW" at bounding box center [485, 218] width 361 height 40
click at [651, 208] on div "SHOW" at bounding box center [645, 218] width 40 height 30
click at [484, 365] on form "email address cpallen1318@gmail.com password HIDE delivery zip code 92116 By si…" at bounding box center [485, 273] width 361 height 257
click at [464, 375] on button "Sign Up" at bounding box center [485, 383] width 361 height 38
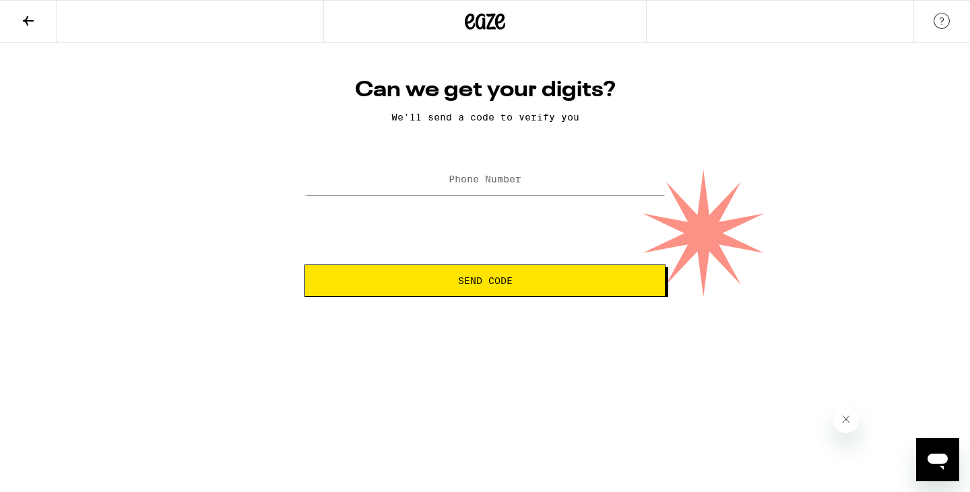
click at [490, 183] on label "Phone Number" at bounding box center [485, 179] width 73 height 11
type input "(518) 944-1277"
click at [410, 282] on span "Send Code" at bounding box center [485, 280] width 338 height 9
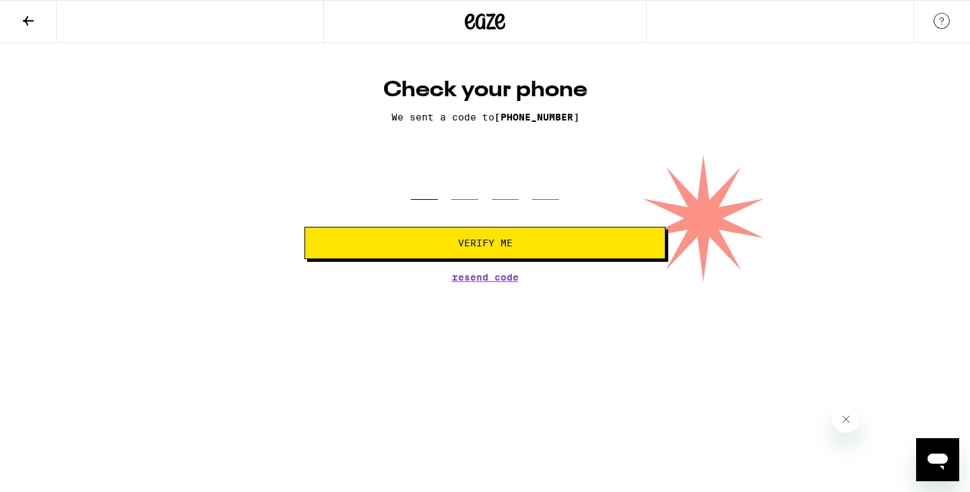
click at [425, 200] on input "tel" at bounding box center [424, 180] width 27 height 40
type input "0"
type input "4"
type input "7"
type input "9"
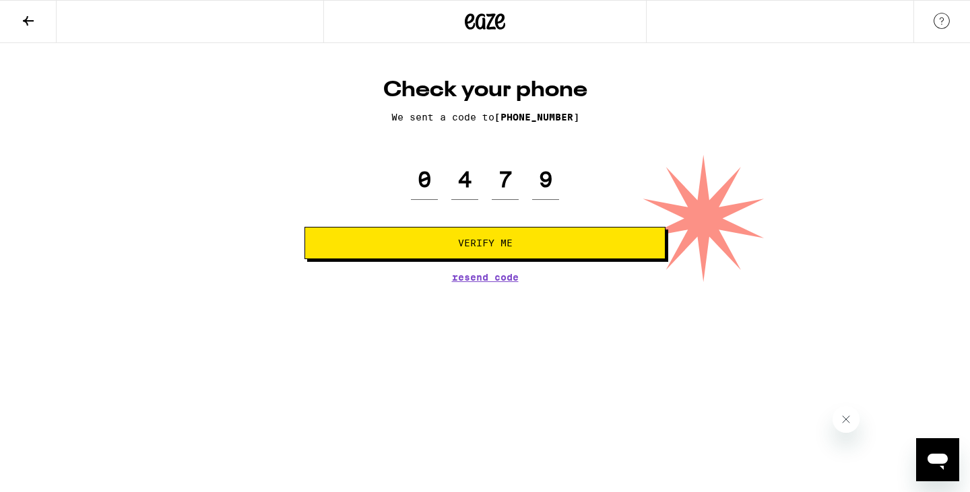
click at [372, 228] on button "Verify Me" at bounding box center [485, 243] width 361 height 32
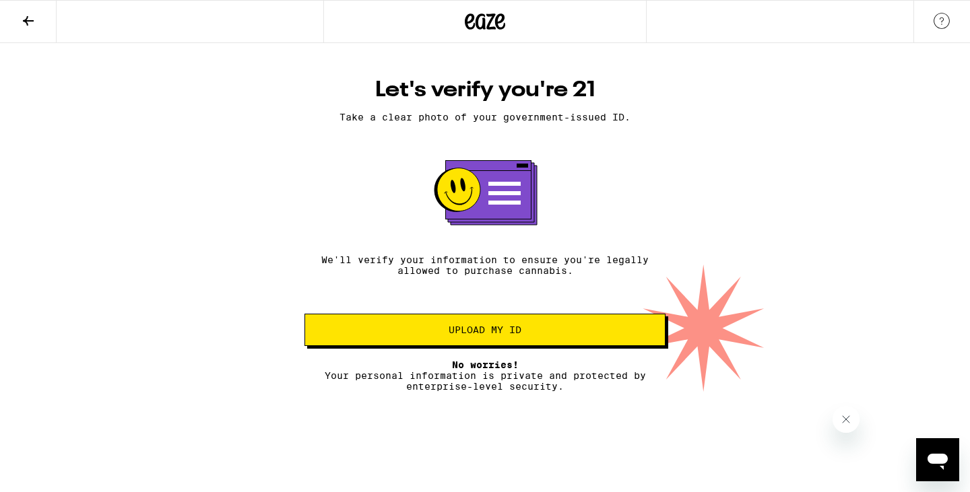
click at [460, 329] on button "Upload my ID" at bounding box center [485, 330] width 361 height 32
click at [448, 331] on button "Upload my ID" at bounding box center [485, 330] width 361 height 32
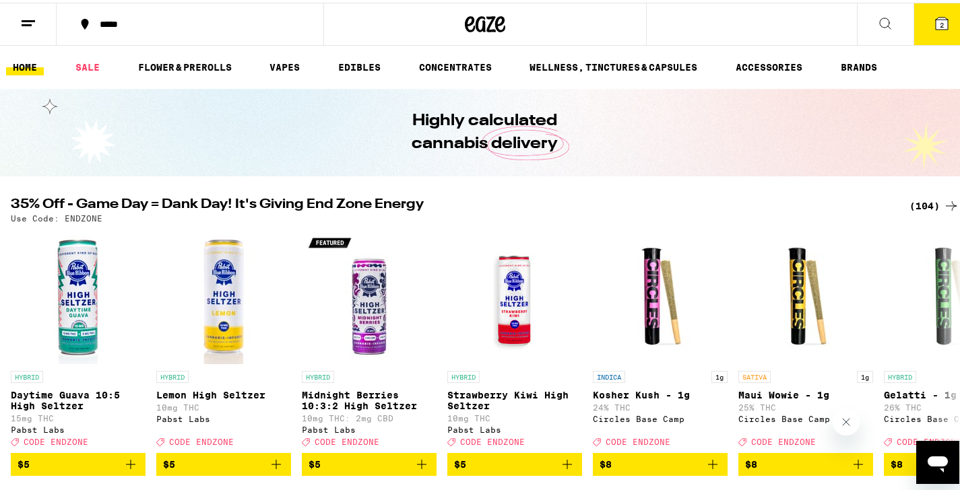
click at [947, 24] on button "2" at bounding box center [942, 22] width 57 height 42
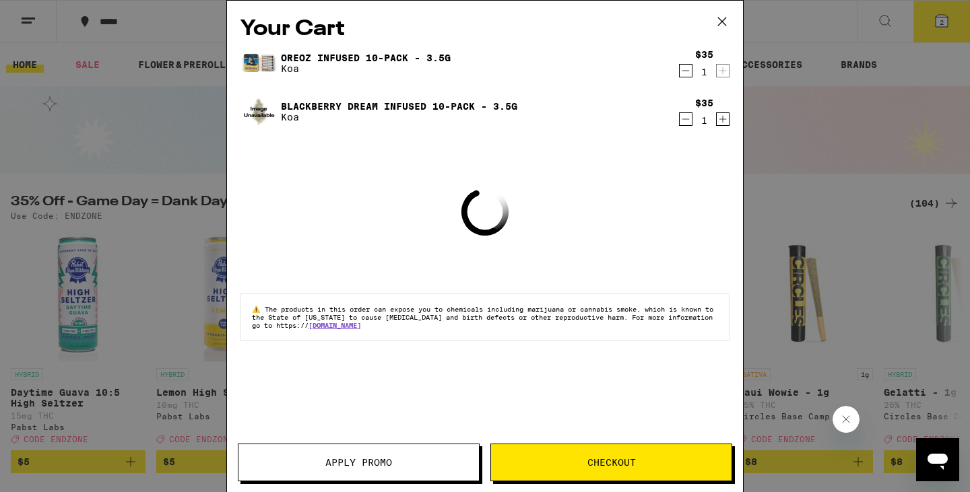
click at [565, 477] on button "Checkout" at bounding box center [611, 463] width 242 height 38
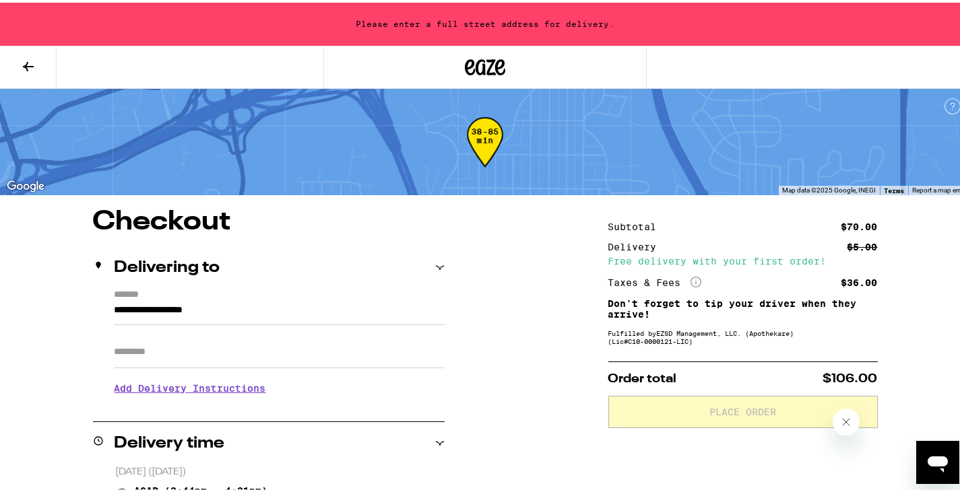
click at [691, 282] on icon "More Info" at bounding box center [696, 279] width 11 height 11
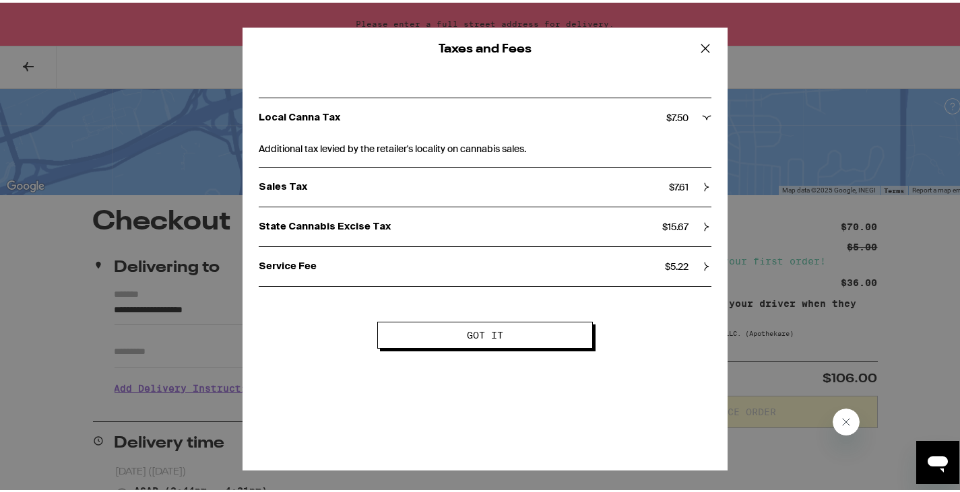
click at [695, 47] on icon at bounding box center [705, 46] width 20 height 20
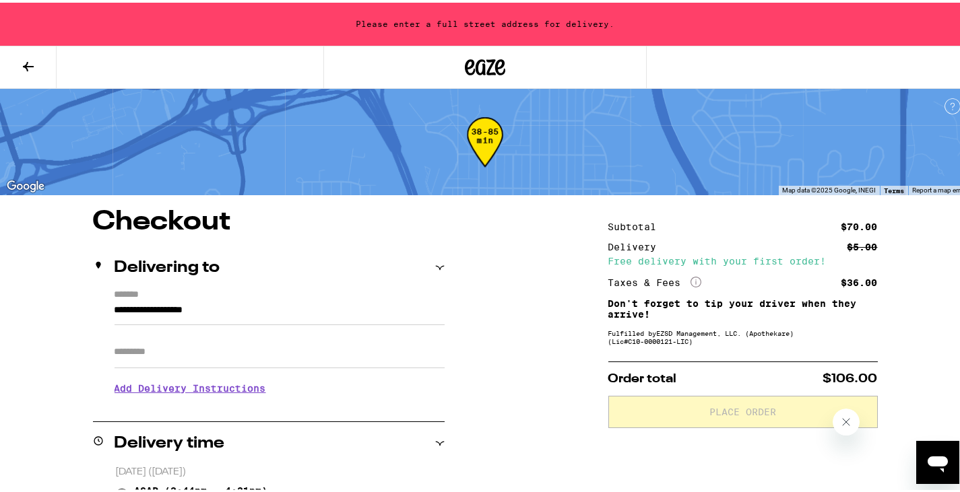
click at [476, 66] on icon at bounding box center [486, 65] width 20 height 16
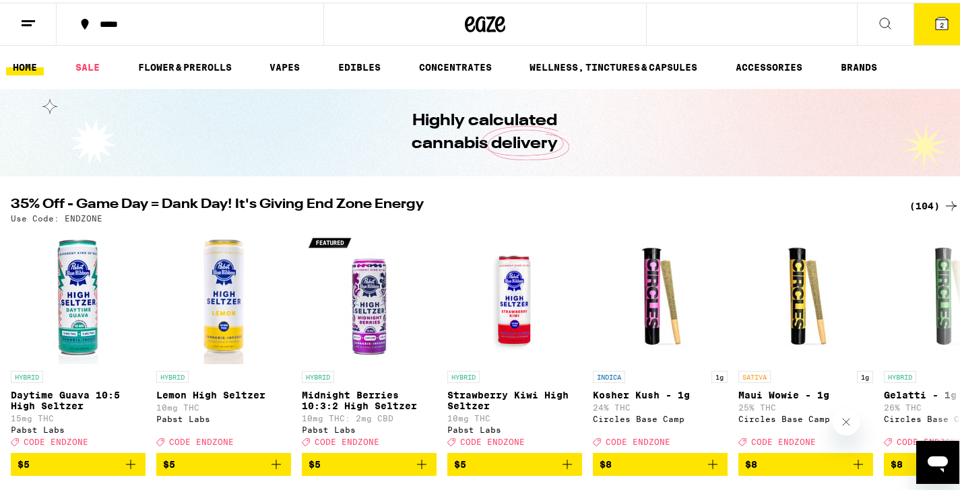
click at [920, 20] on button "2" at bounding box center [942, 22] width 57 height 42
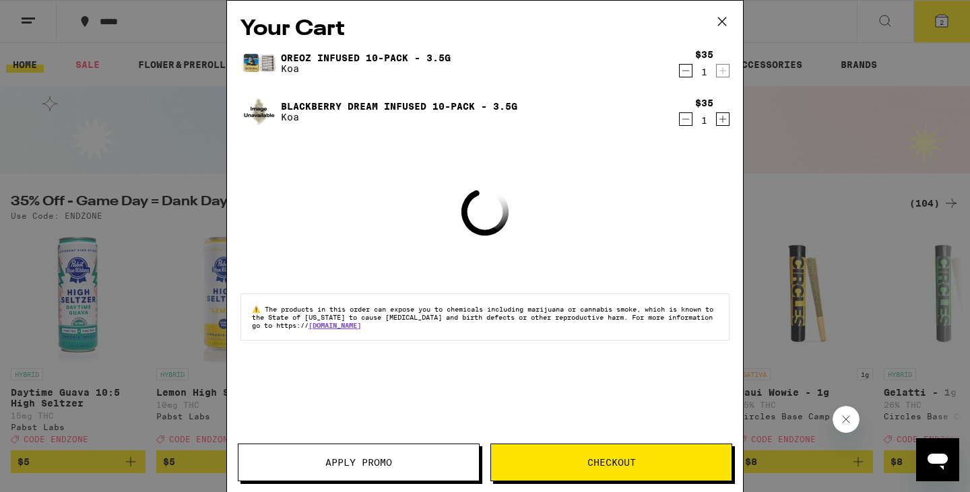
click at [682, 123] on icon "Decrement" at bounding box center [686, 119] width 12 height 16
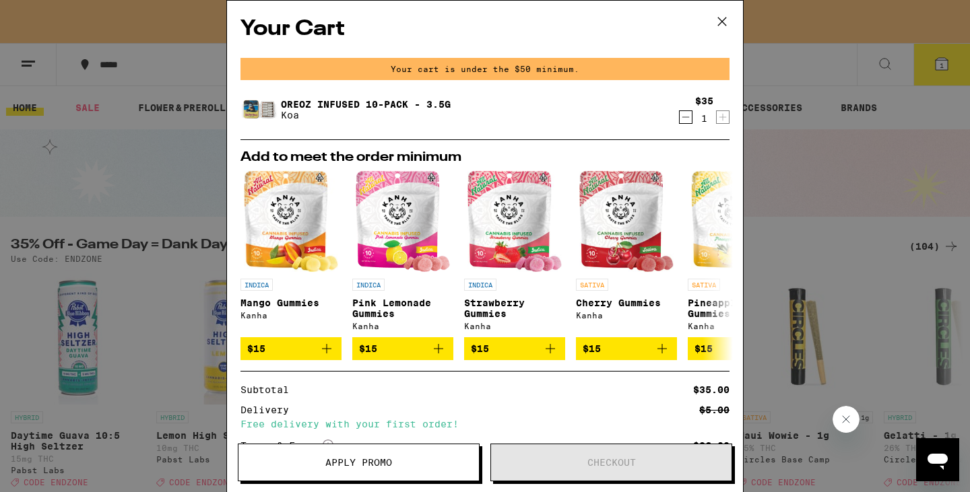
click at [726, 18] on icon at bounding box center [722, 21] width 20 height 20
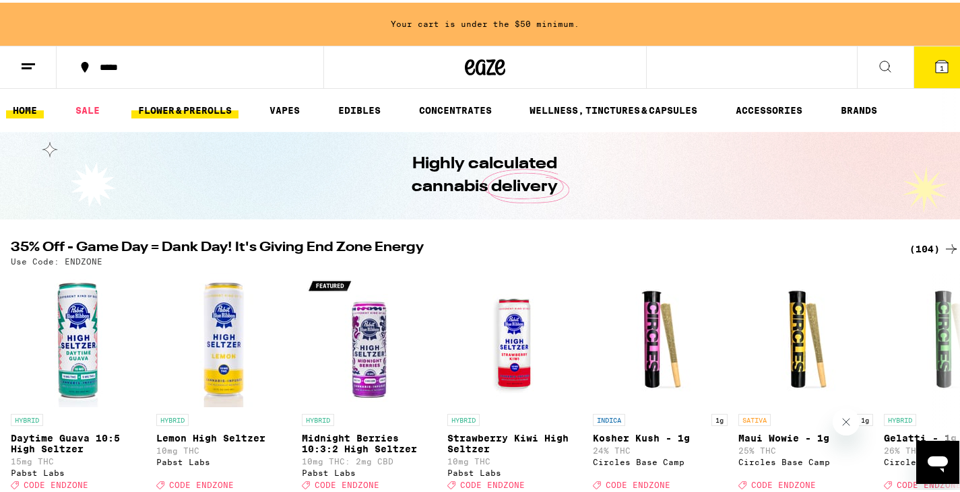
click at [193, 108] on link "FLOWER & PREROLLS" at bounding box center [184, 108] width 107 height 16
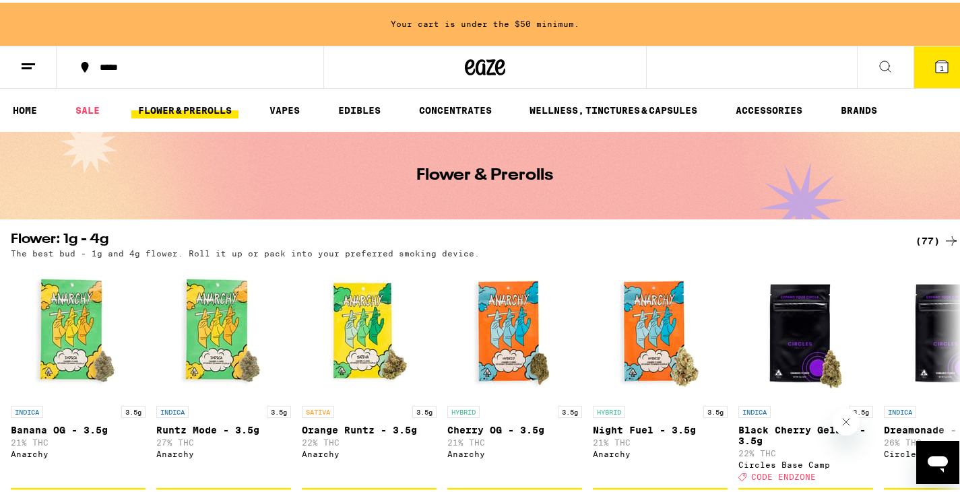
click at [164, 110] on link "FLOWER & PREROLLS" at bounding box center [184, 108] width 107 height 16
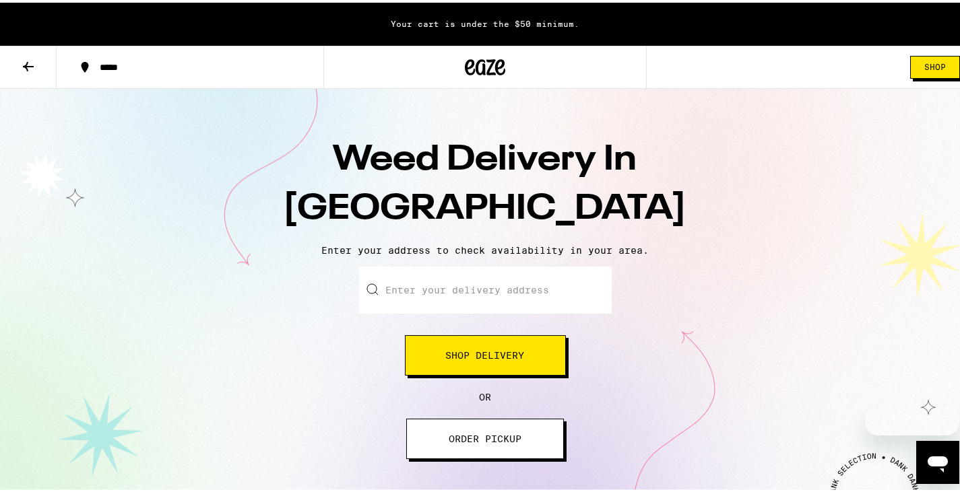
click at [428, 292] on input "Enter your delivery address" at bounding box center [485, 287] width 253 height 47
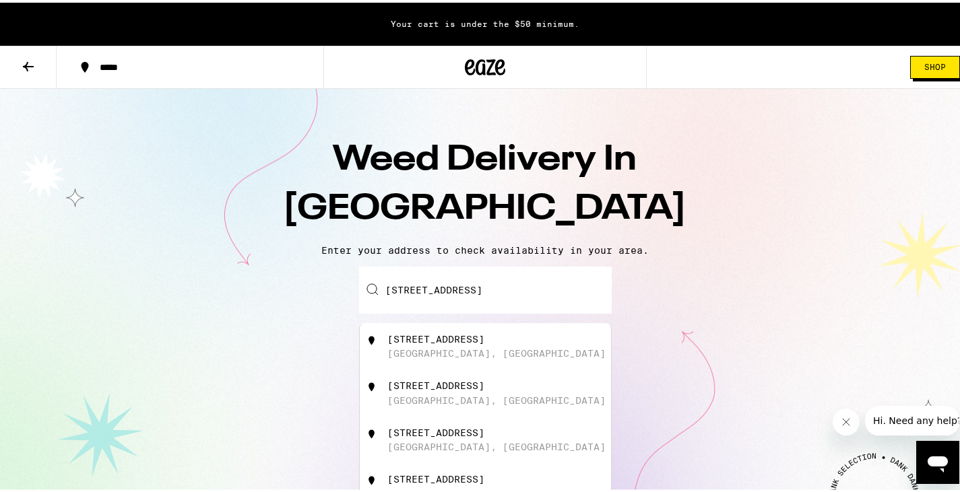
click at [453, 350] on div "[GEOGRAPHIC_DATA], [GEOGRAPHIC_DATA]" at bounding box center [496, 351] width 218 height 11
type input "[STREET_ADDRESS]"
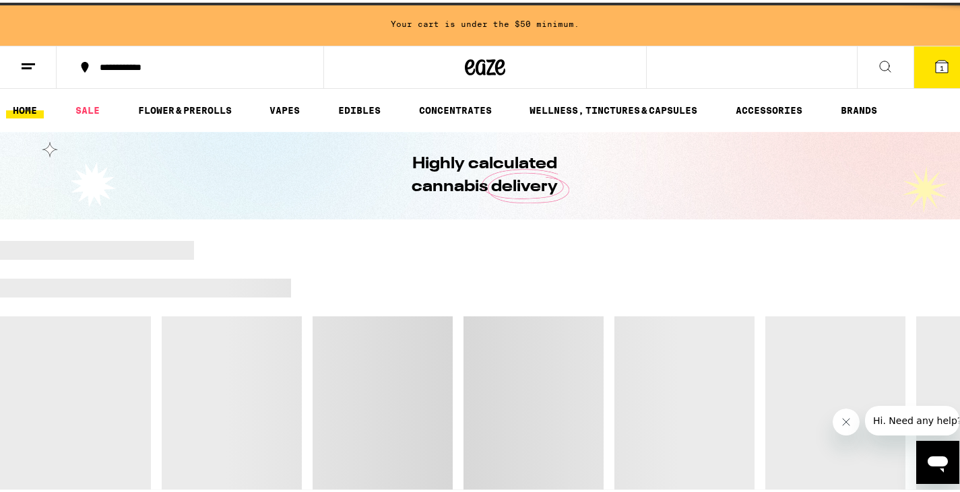
click at [450, 344] on div at bounding box center [485, 380] width 970 height 283
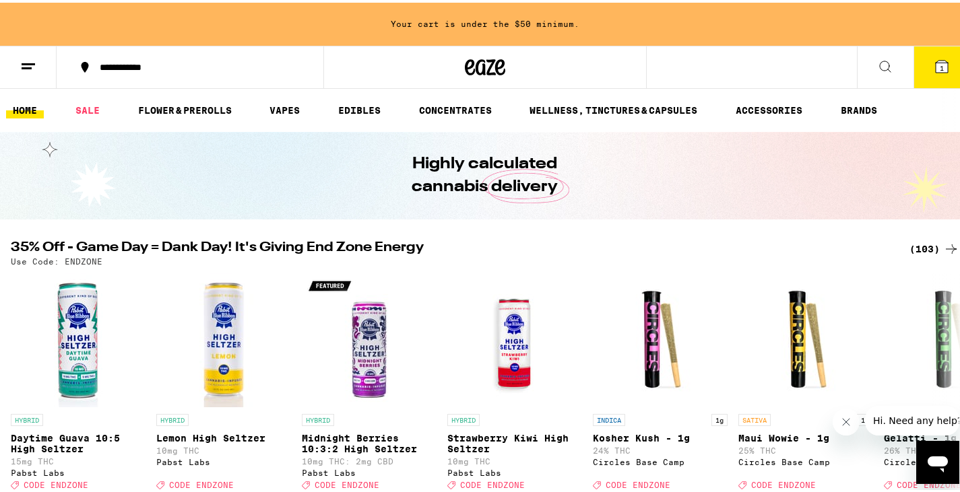
click at [937, 68] on icon at bounding box center [942, 64] width 12 height 12
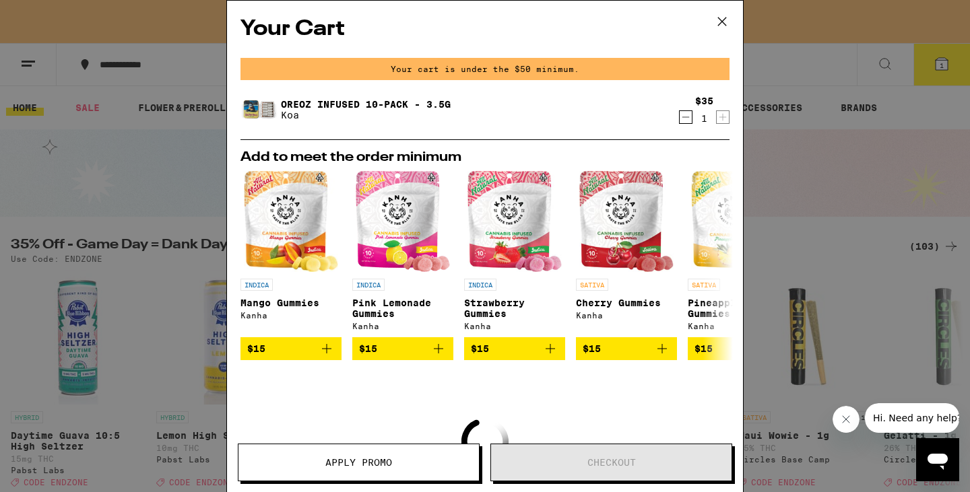
click at [720, 15] on icon at bounding box center [722, 21] width 20 height 20
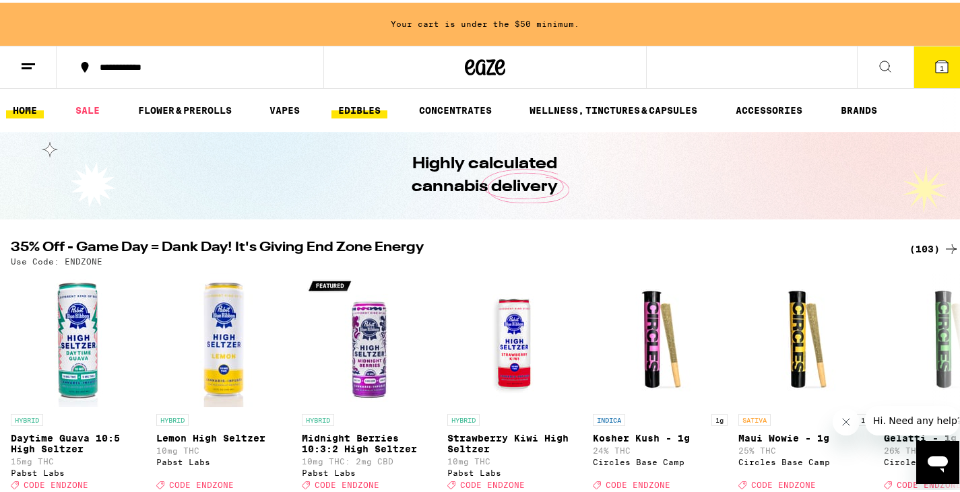
click at [383, 103] on link "EDIBLES" at bounding box center [359, 108] width 56 height 16
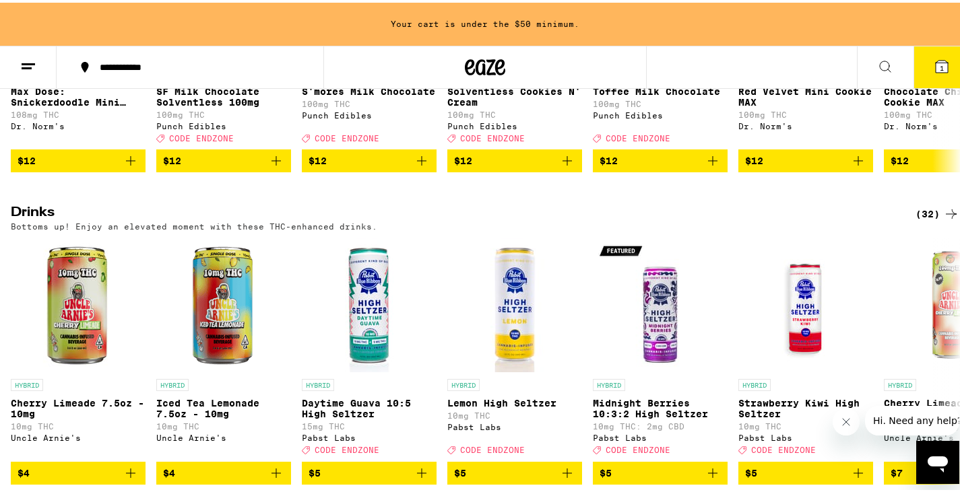
scroll to position [674, 0]
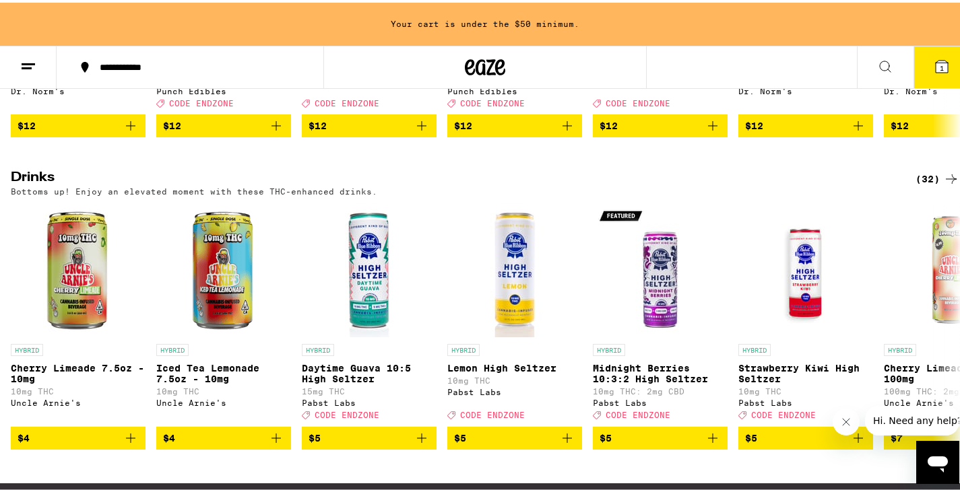
click at [930, 185] on div "(32)" at bounding box center [938, 176] width 44 height 16
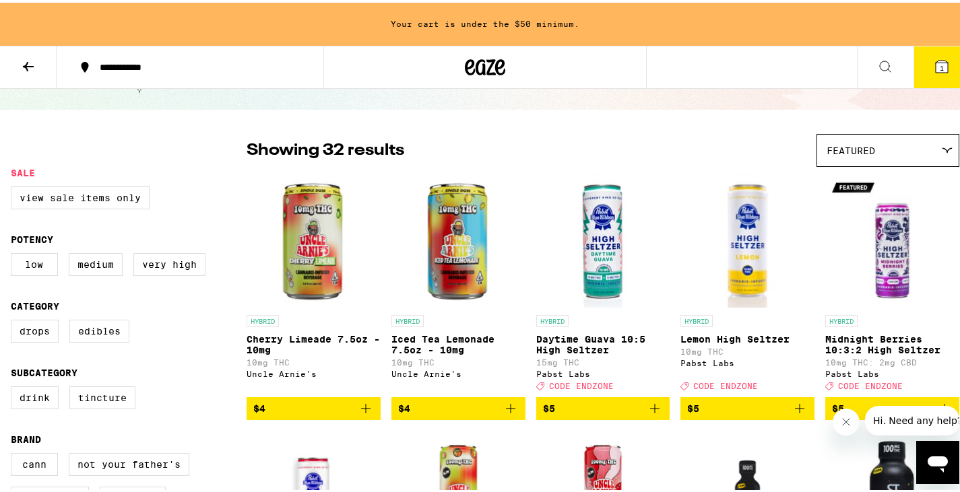
scroll to position [67, 0]
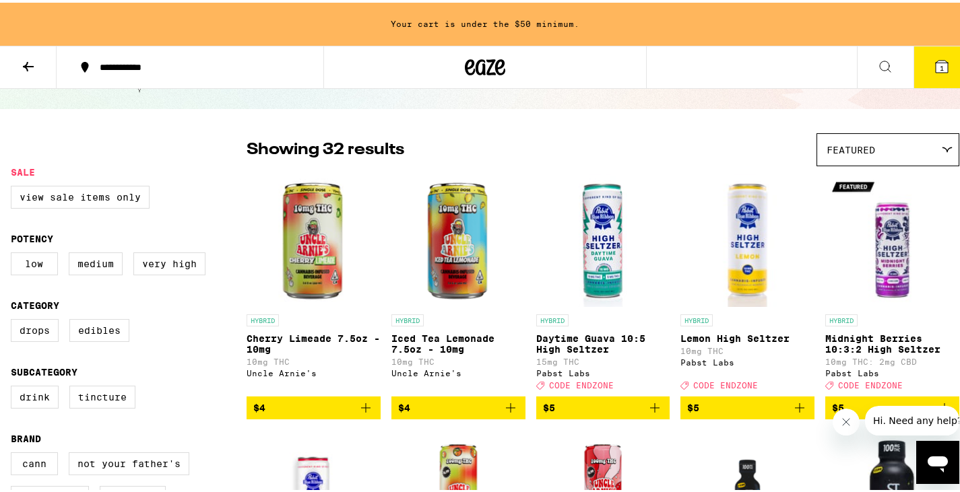
click at [850, 149] on span "Featured" at bounding box center [851, 147] width 49 height 11
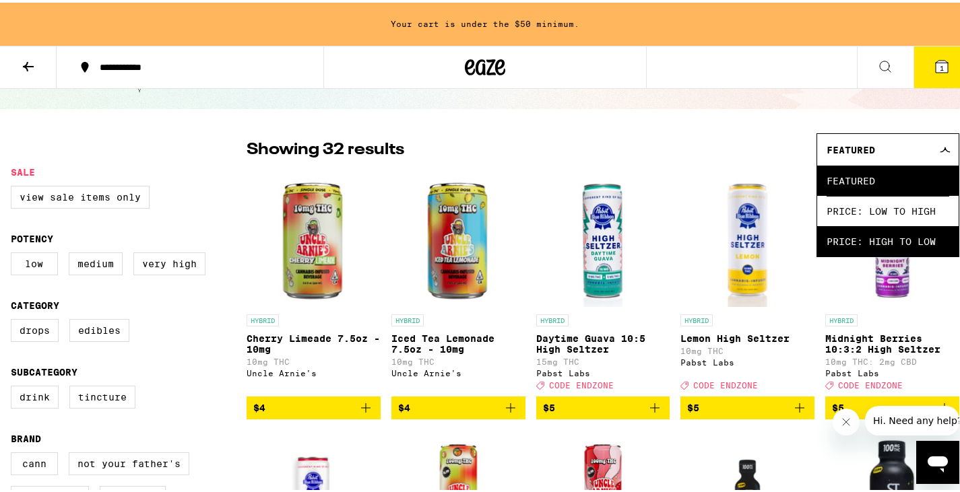
click at [837, 241] on span "Price: High to Low" at bounding box center [888, 239] width 123 height 30
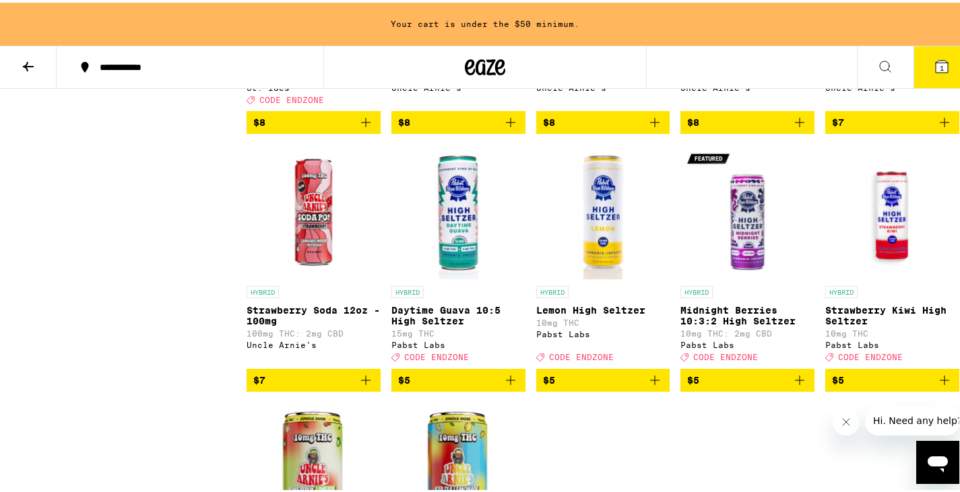
scroll to position [1415, 0]
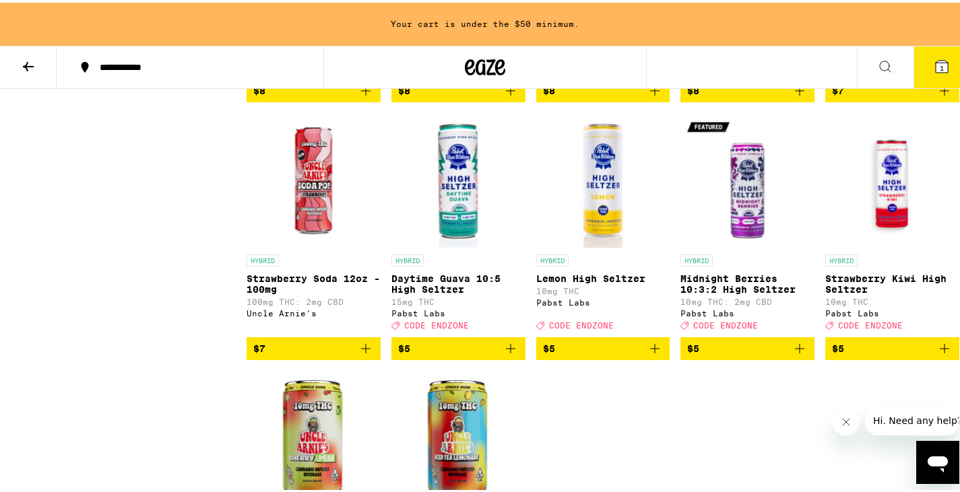
click at [369, 354] on icon "Add to bag" at bounding box center [366, 346] width 16 height 16
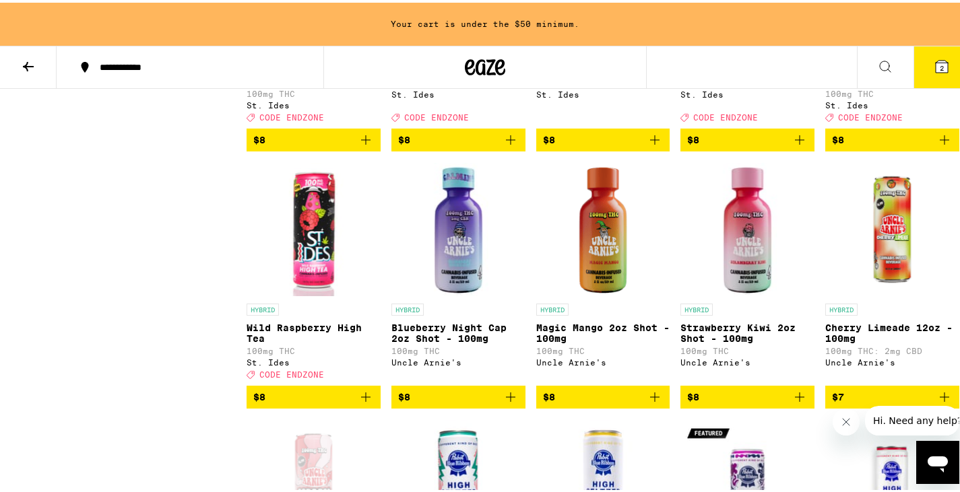
scroll to position [1213, 0]
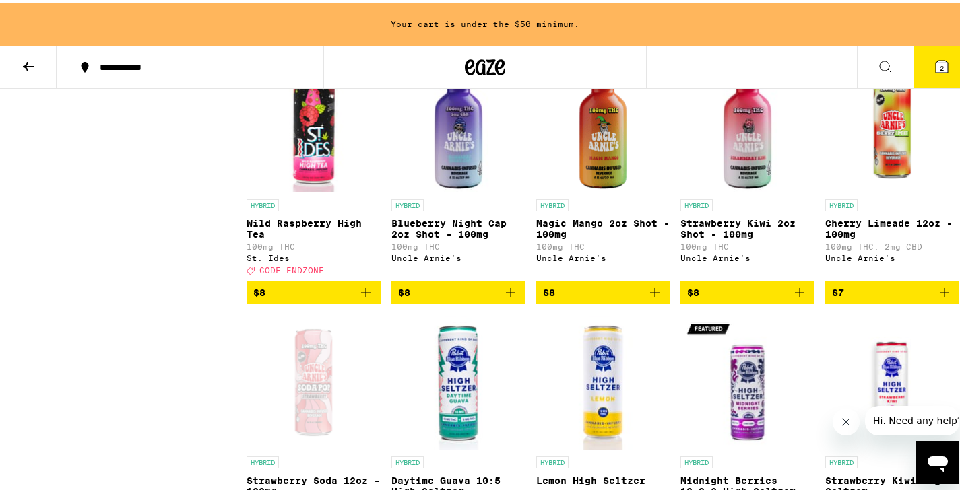
click at [504, 298] on icon "Add to bag" at bounding box center [511, 290] width 16 height 16
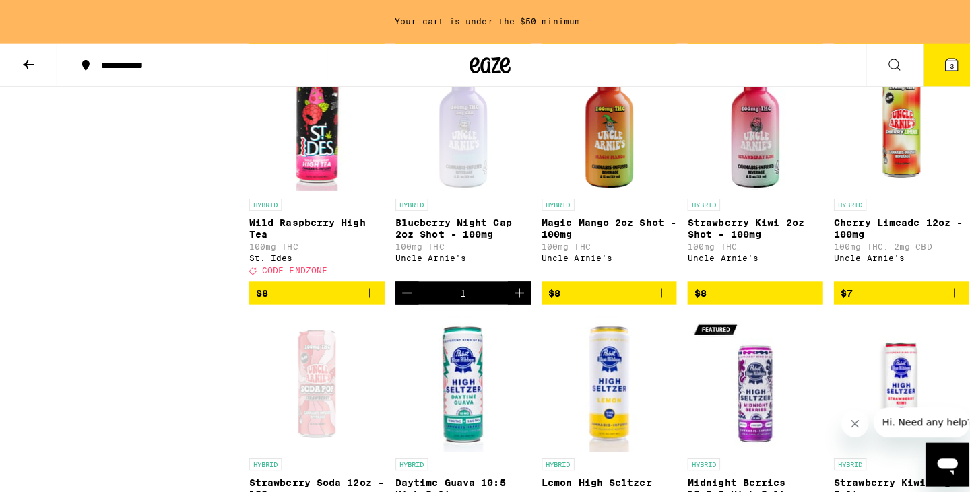
scroll to position [1170, 0]
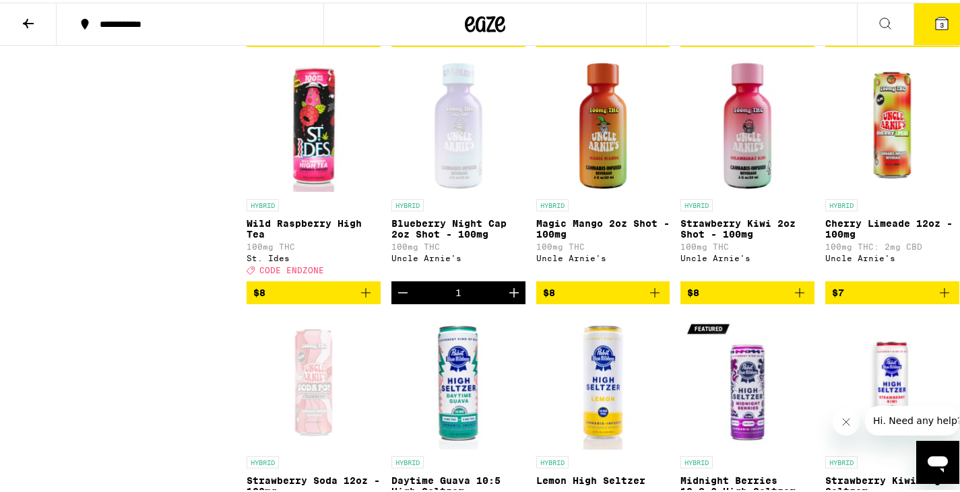
click at [928, 12] on button "3" at bounding box center [942, 22] width 57 height 42
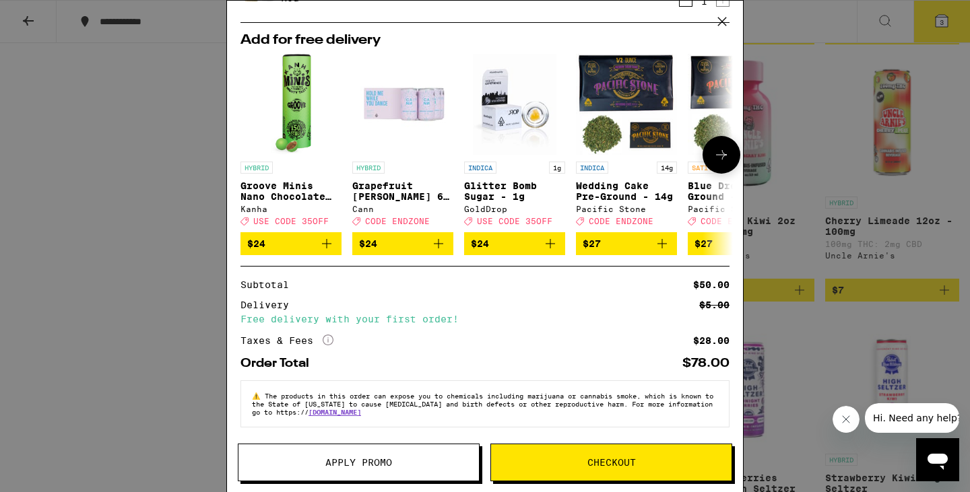
scroll to position [177, 0]
click at [559, 464] on span "Checkout" at bounding box center [611, 462] width 241 height 9
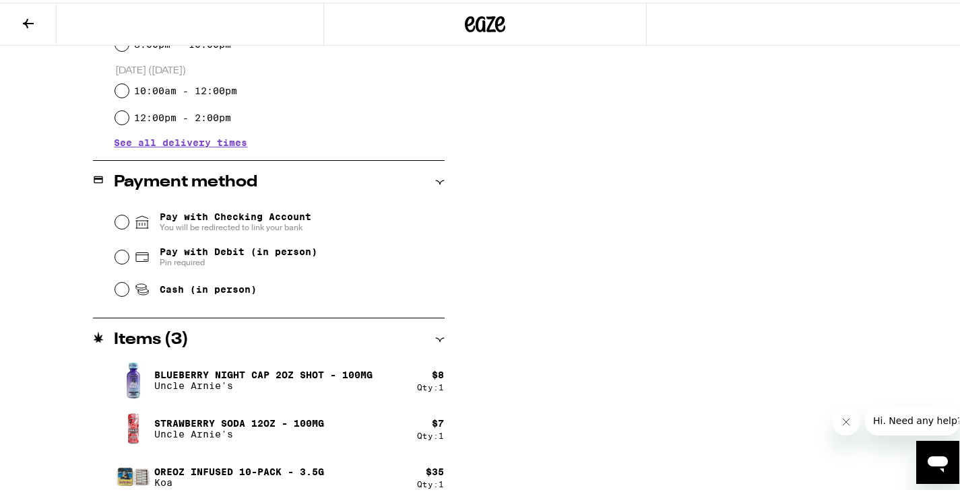
scroll to position [472, 0]
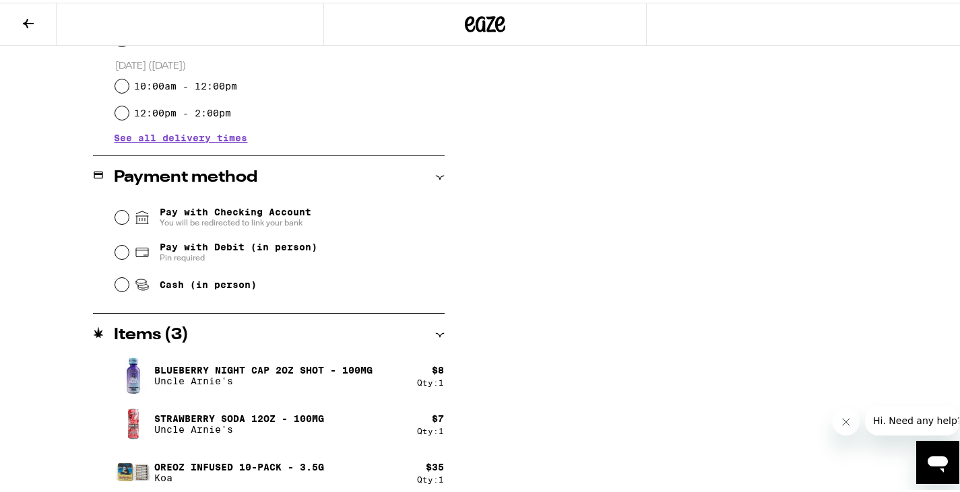
click at [249, 206] on span "Pay with Checking Account You will be redirected to link your bank" at bounding box center [236, 215] width 152 height 22
click at [129, 208] on input "Pay with Checking Account You will be redirected to link your bank" at bounding box center [121, 214] width 13 height 13
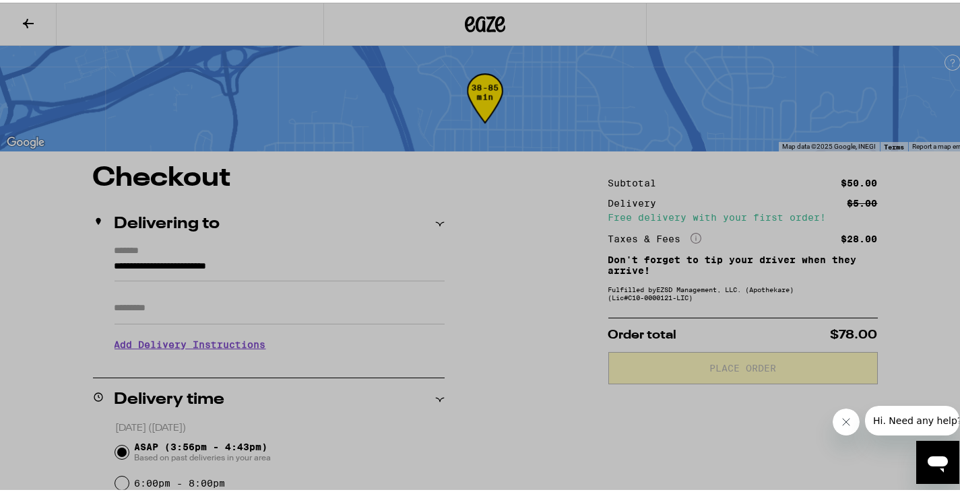
scroll to position [0, 0]
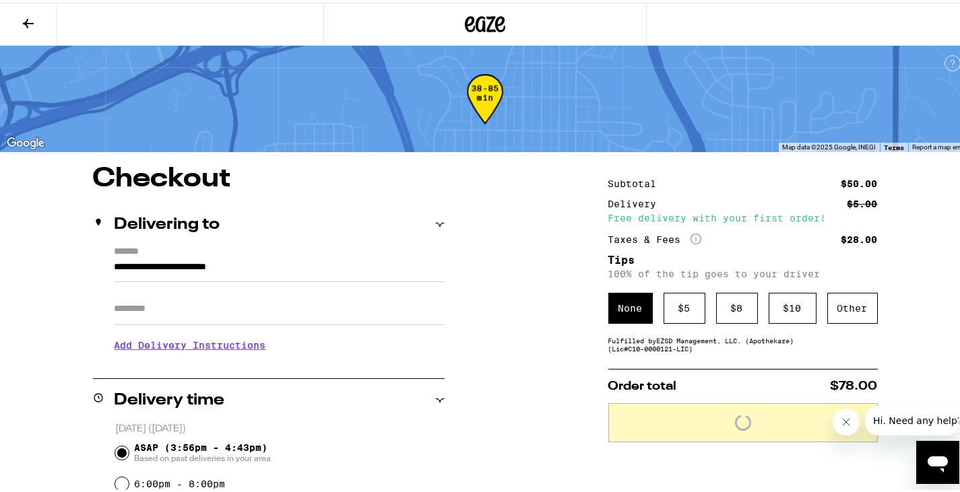
click at [851, 420] on button "Close message from company" at bounding box center [845, 421] width 27 height 27
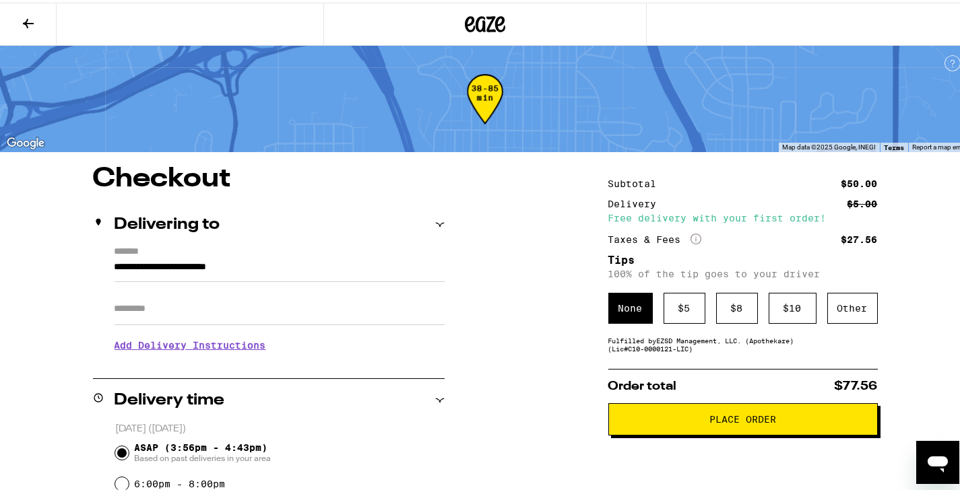
click at [195, 346] on h3 "Add Delivery Instructions" at bounding box center [280, 342] width 330 height 31
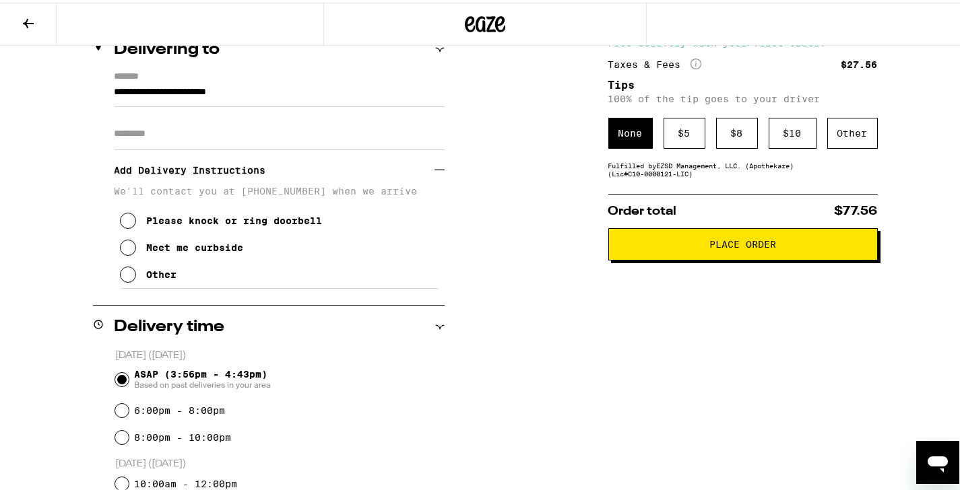
scroll to position [202, 0]
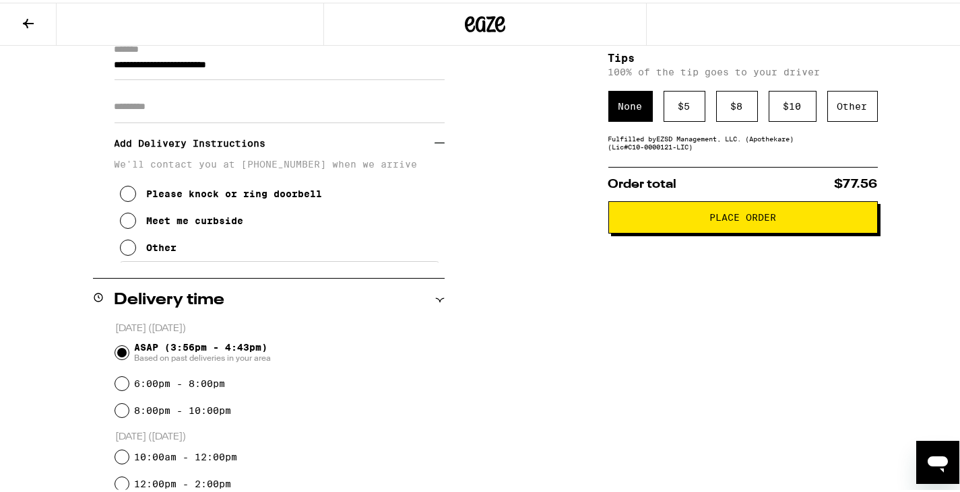
click at [153, 251] on div "Other" at bounding box center [162, 245] width 30 height 11
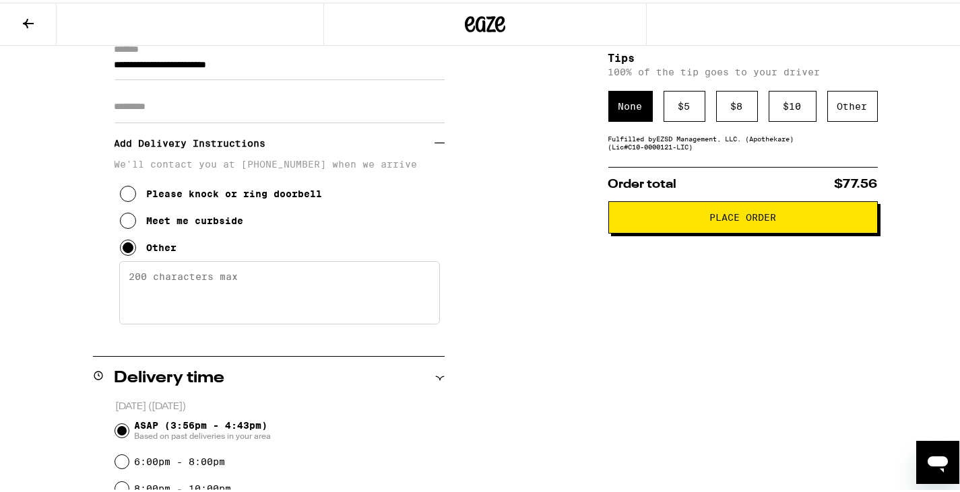
click at [169, 218] on div "Meet me curbside" at bounding box center [195, 218] width 97 height 11
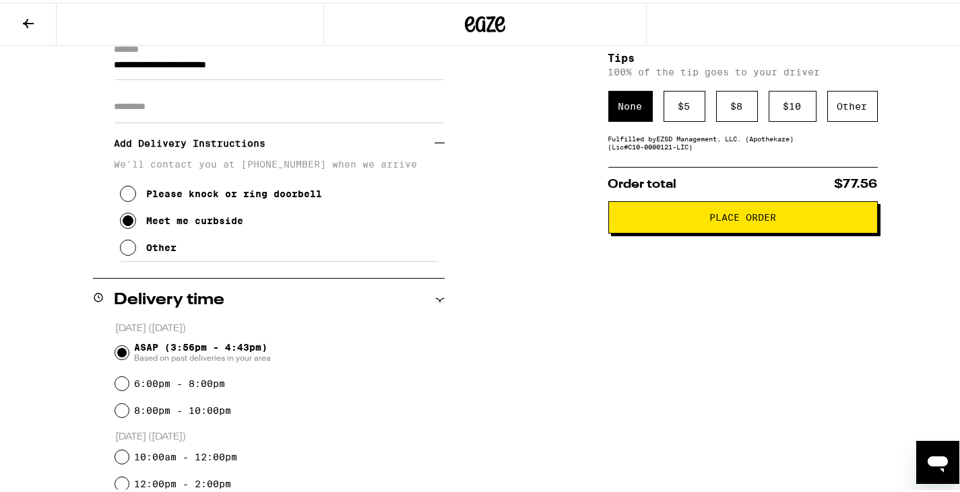
click at [289, 164] on p "We'll contact you at [PHONE_NUMBER] when we arrive" at bounding box center [280, 161] width 330 height 11
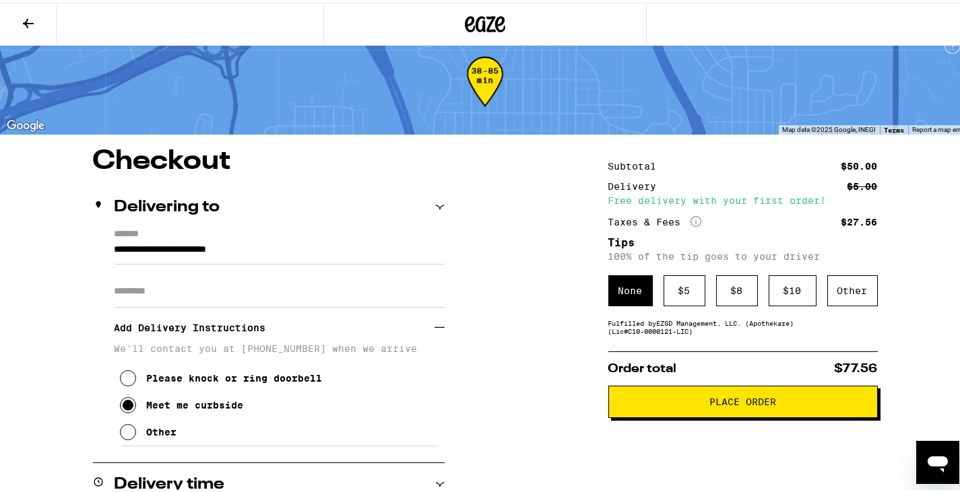
scroll to position [0, 0]
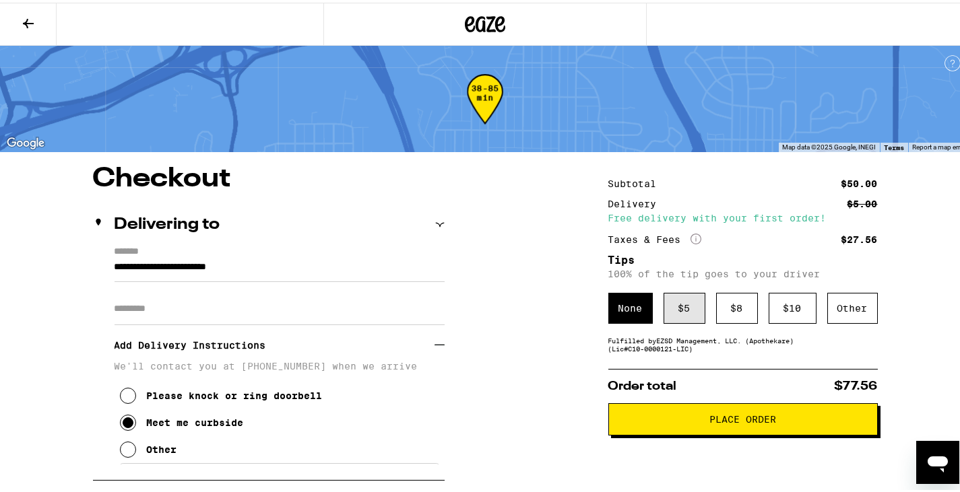
click at [668, 316] on div "$ 5" at bounding box center [685, 305] width 42 height 31
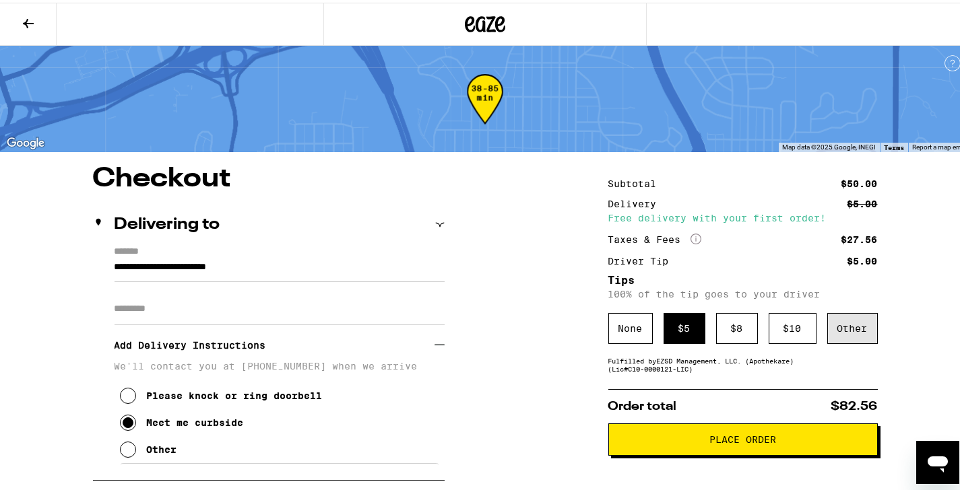
click at [839, 323] on div "Other" at bounding box center [852, 326] width 51 height 31
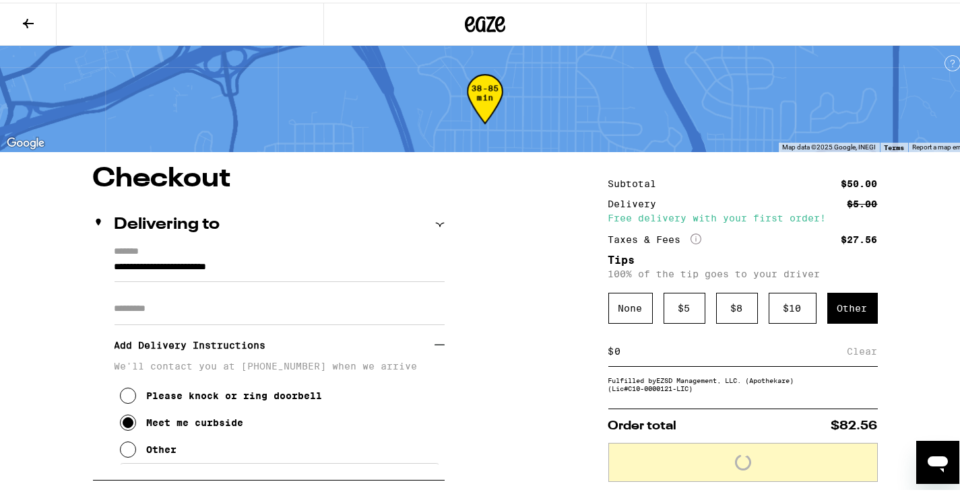
click at [688, 355] on input at bounding box center [730, 349] width 233 height 12
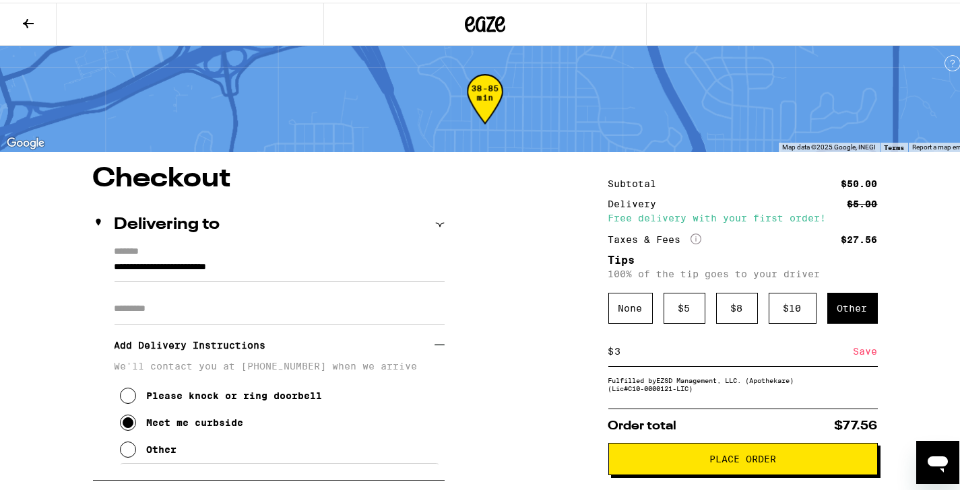
type input "3"
click at [856, 354] on div "Save" at bounding box center [866, 349] width 24 height 30
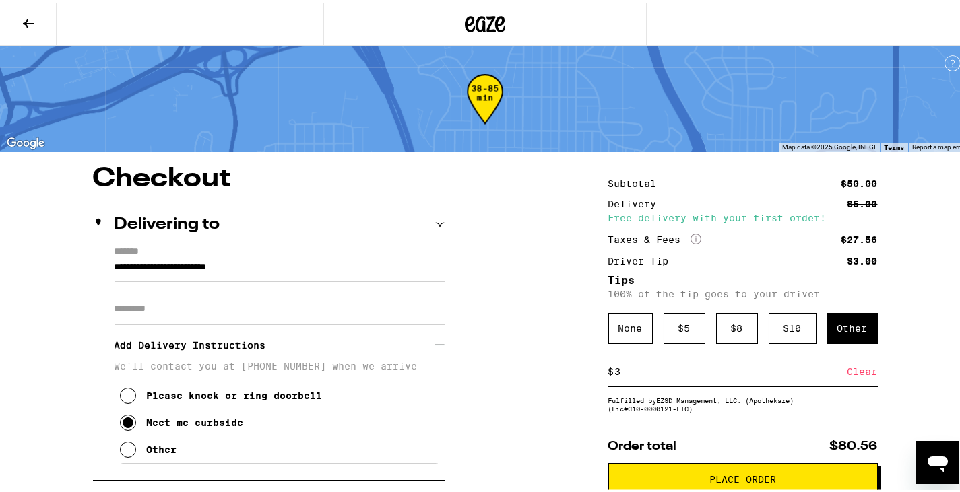
click at [27, 13] on icon at bounding box center [28, 21] width 16 height 16
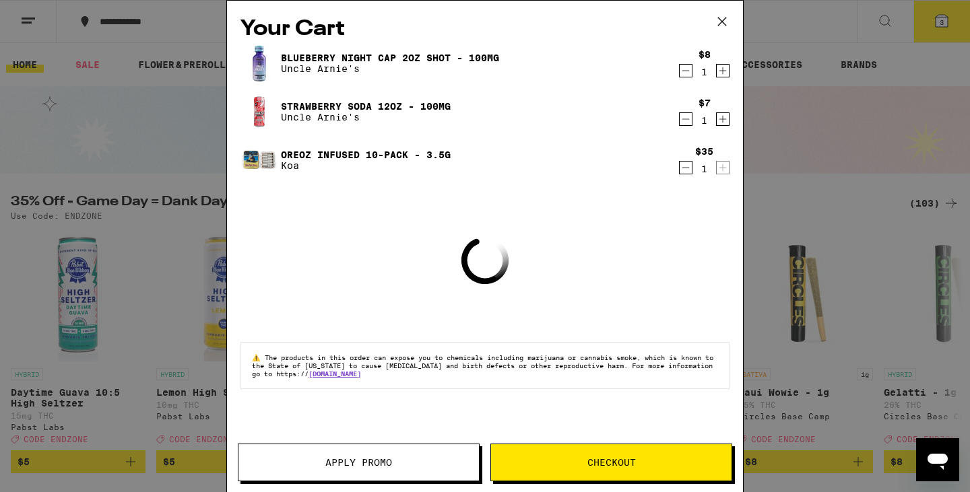
click at [712, 22] on icon at bounding box center [722, 21] width 20 height 20
click at [724, 20] on icon at bounding box center [722, 22] width 8 height 8
